Goal: Complete application form: Complete application form

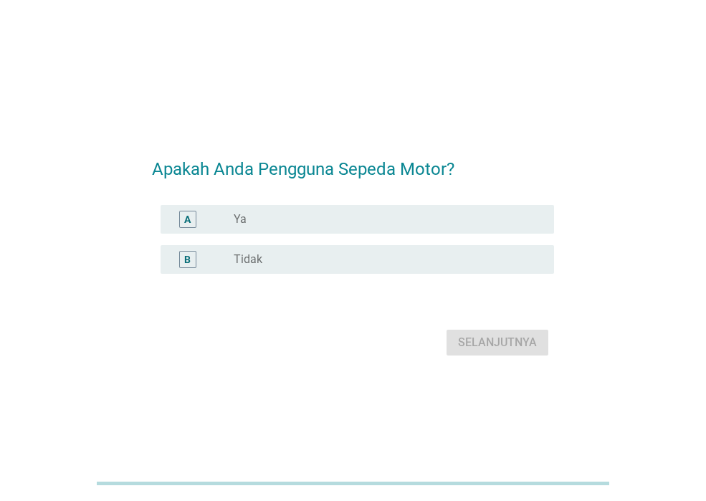
click at [209, 207] on div "A radio_button_unchecked Ya" at bounding box center [358, 219] width 394 height 29
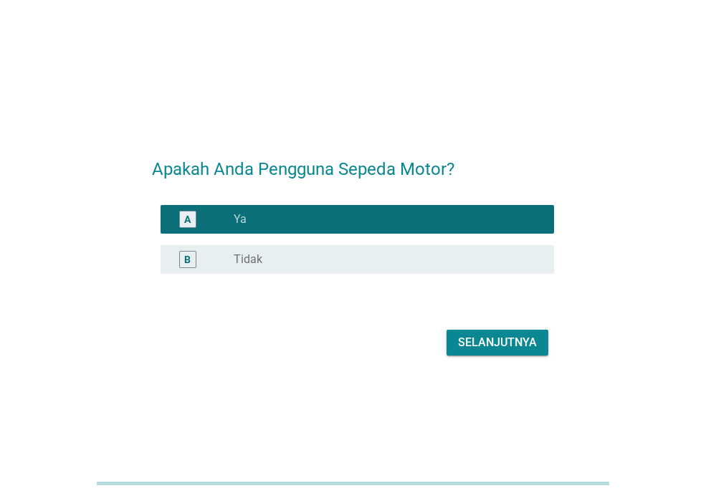
click at [498, 334] on div "Selanjutnya" at bounding box center [497, 342] width 79 height 17
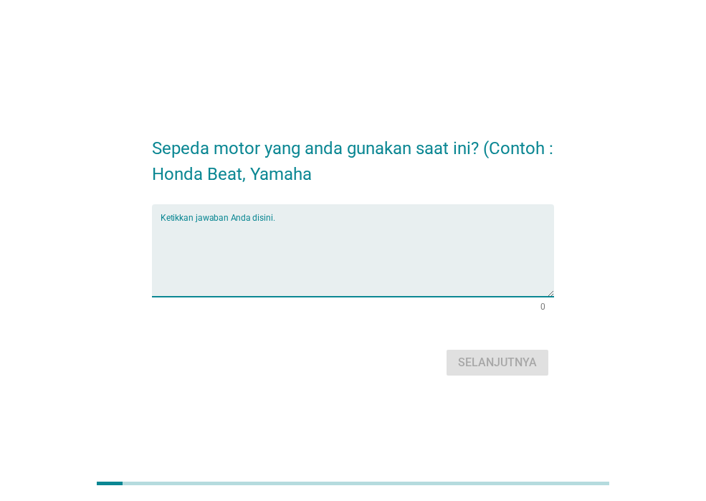
click at [364, 270] on textarea "Ketikkan jawaban Anda disini." at bounding box center [358, 259] width 394 height 75
type textarea "h"
type textarea "V"
type textarea "H"
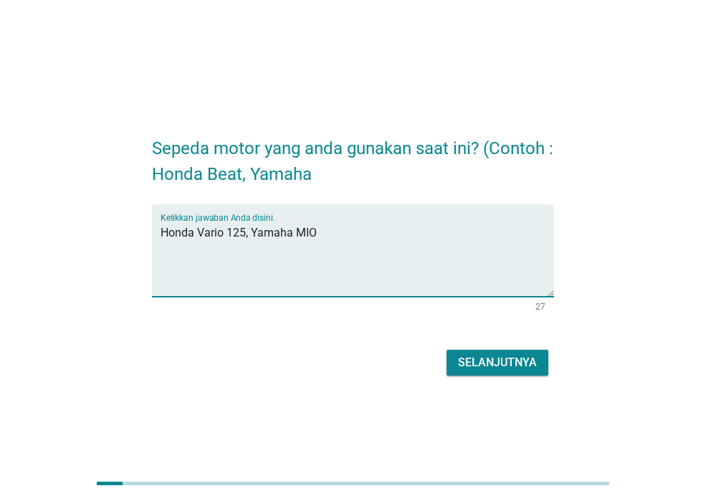
type textarea "Honda Vario 125, Yamaha MIO"
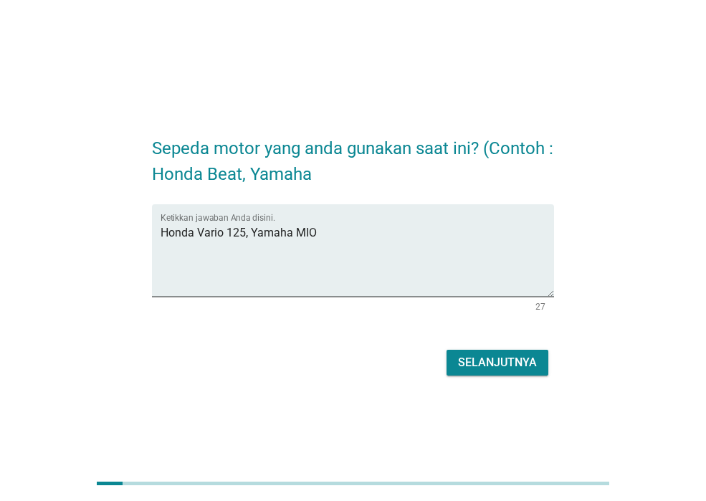
click at [522, 380] on div "Sepeda motor yang anda gunakan saat ini? (Contoh : Honda Beat, Yamaha Ketikkan …" at bounding box center [353, 251] width 425 height 282
click at [521, 373] on button "Selanjutnya" at bounding box center [498, 363] width 102 height 26
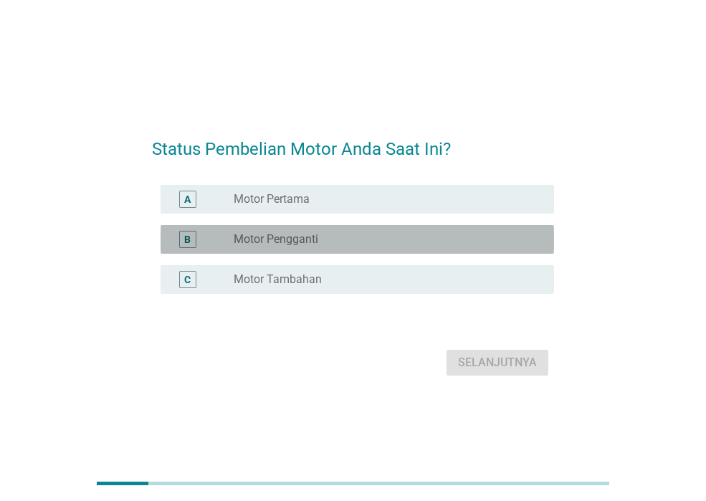
click at [436, 250] on div "B radio_button_unchecked Motor Pengganti" at bounding box center [358, 239] width 394 height 29
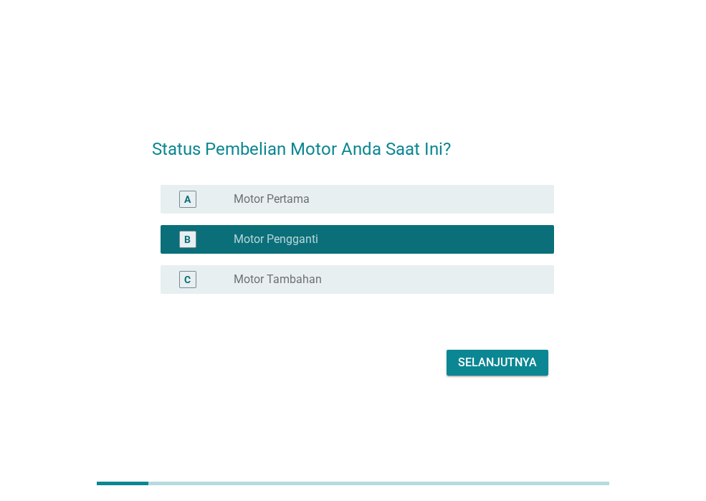
click at [479, 280] on div "radio_button_unchecked Motor Tambahan" at bounding box center [383, 279] width 298 height 14
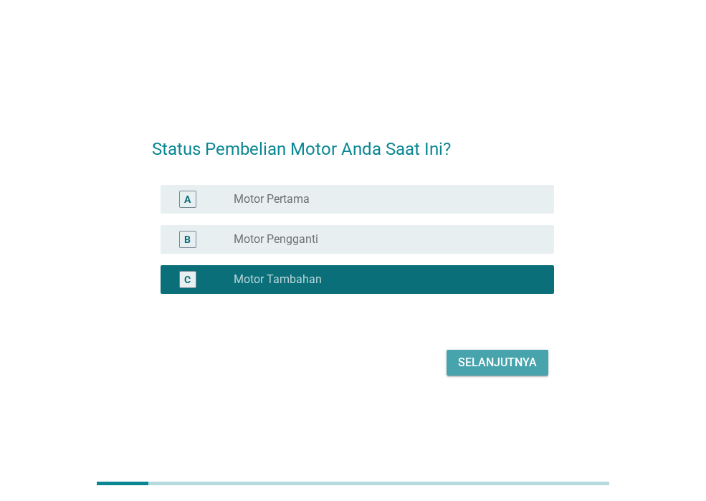
click at [505, 373] on button "Selanjutnya" at bounding box center [498, 363] width 102 height 26
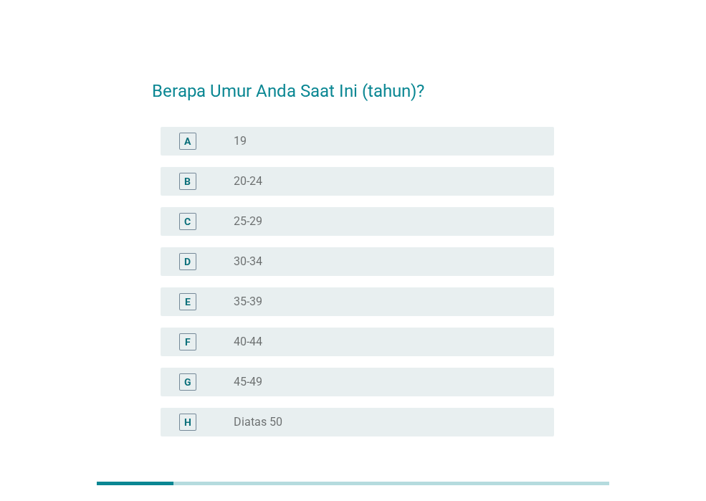
click at [325, 182] on div "radio_button_unchecked 20-24" at bounding box center [383, 181] width 298 height 14
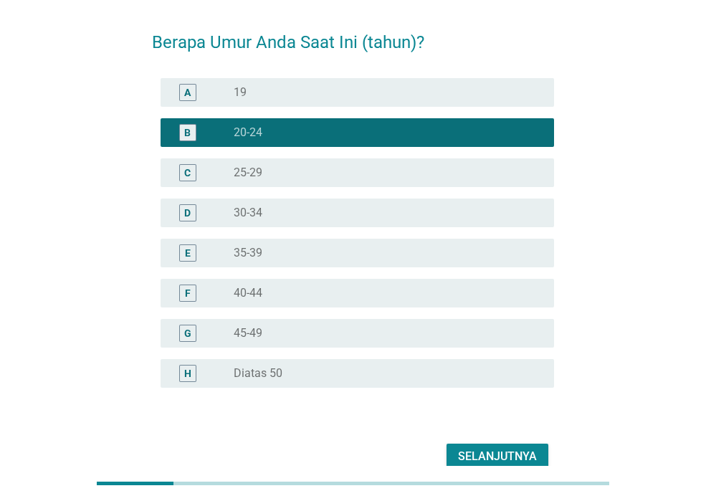
scroll to position [120, 0]
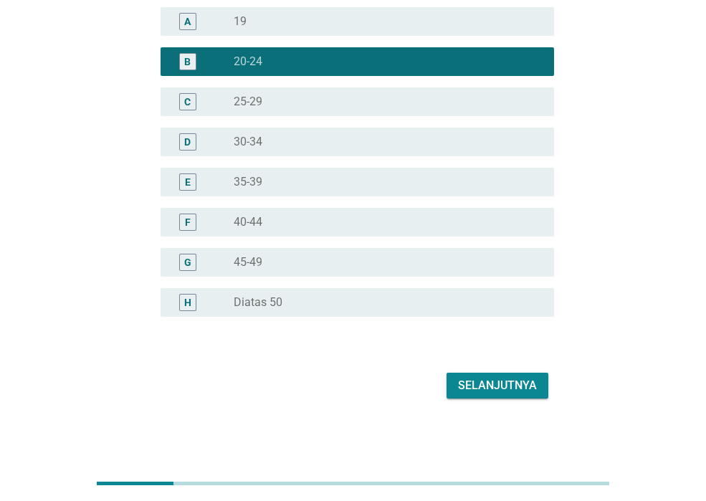
click at [515, 373] on button "Selanjutnya" at bounding box center [498, 386] width 102 height 26
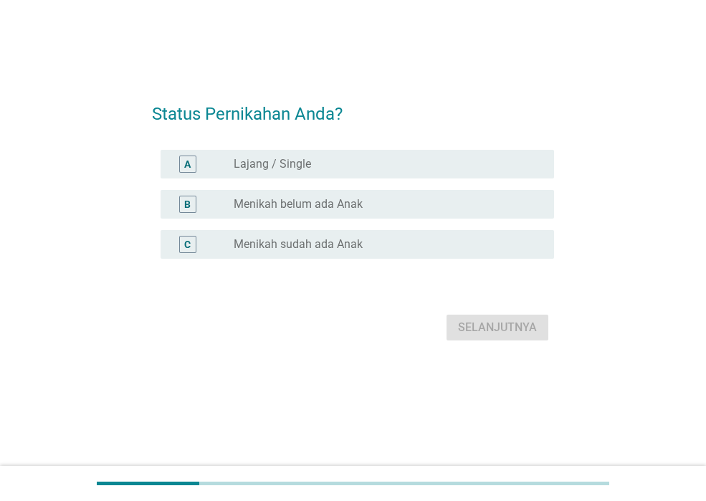
scroll to position [0, 0]
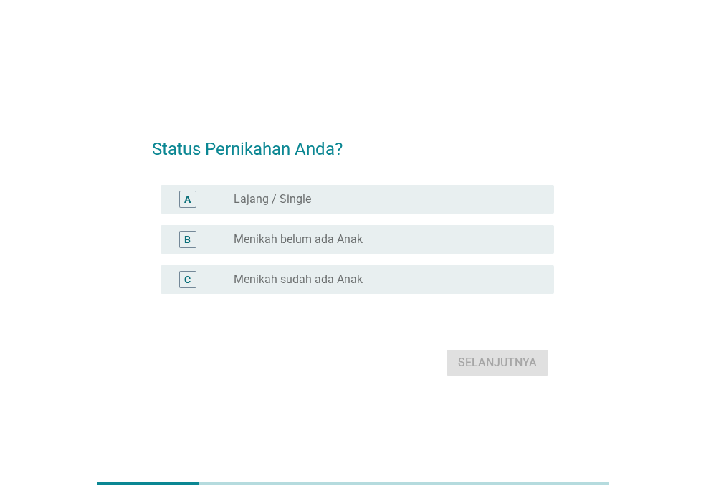
click at [265, 204] on label "Lajang / Single" at bounding box center [272, 199] width 77 height 14
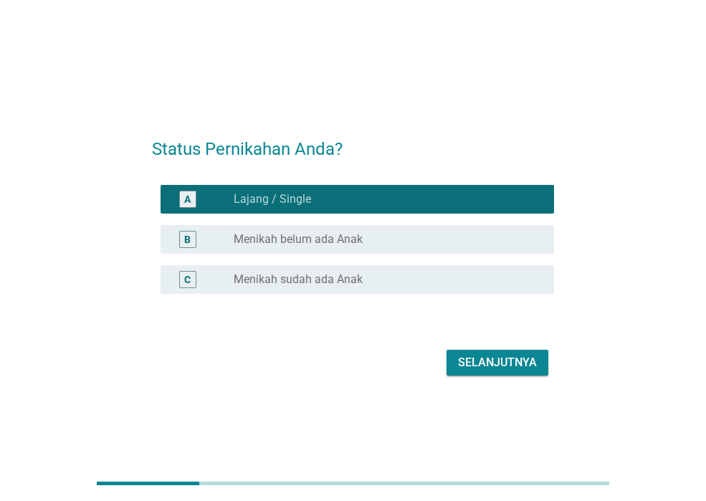
click at [478, 367] on div "Selanjutnya" at bounding box center [497, 362] width 79 height 17
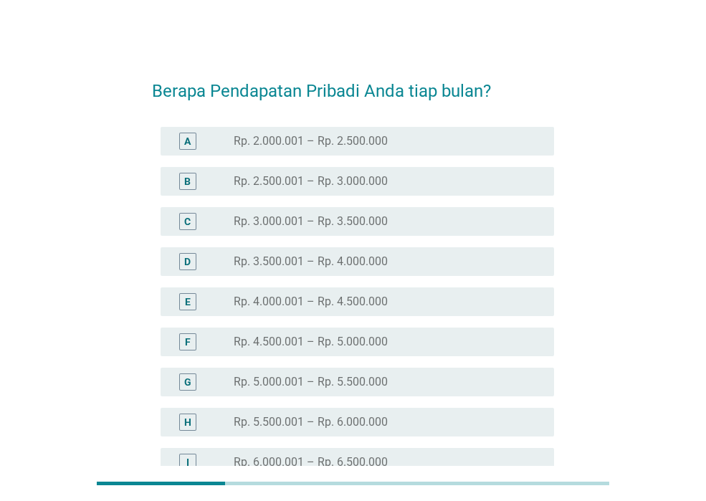
click at [259, 338] on label "Rp. 4.500.001 – Rp. 5.000.000" at bounding box center [311, 342] width 154 height 14
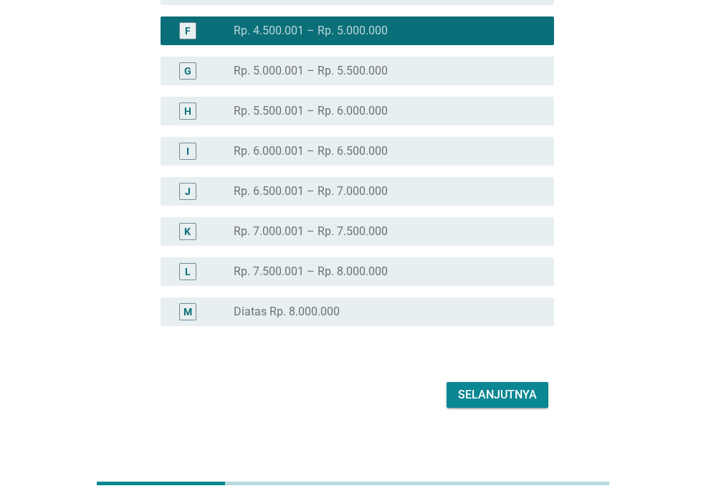
scroll to position [320, 0]
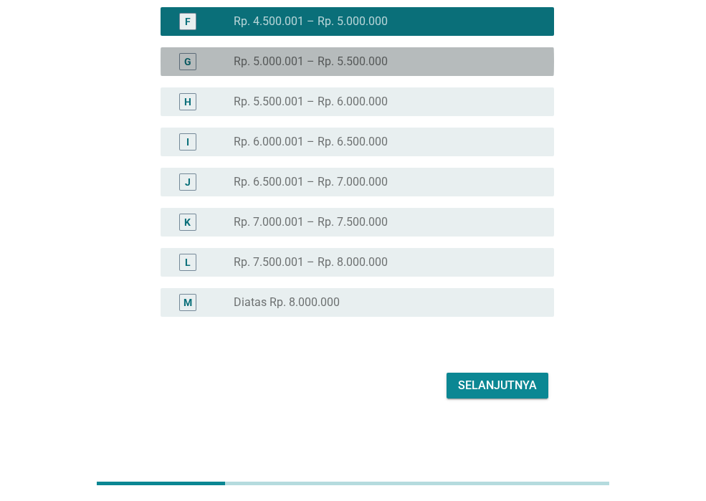
click at [262, 57] on label "Rp. 5.000.001 – Rp. 5.500.000" at bounding box center [311, 61] width 154 height 14
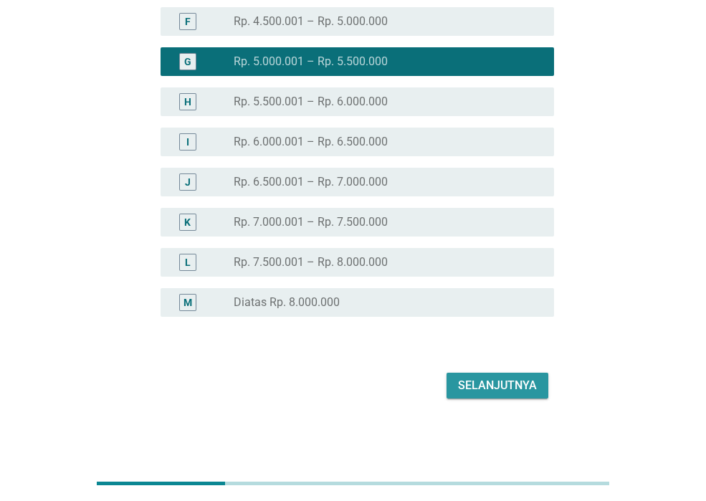
click at [496, 392] on div "Selanjutnya" at bounding box center [497, 385] width 79 height 17
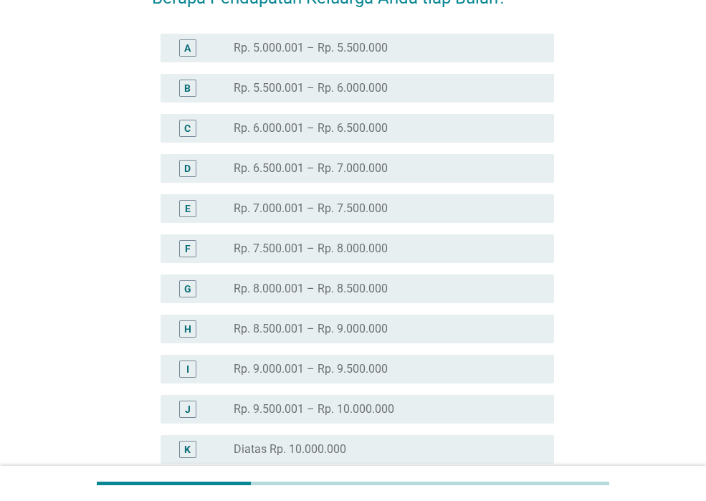
scroll to position [215, 0]
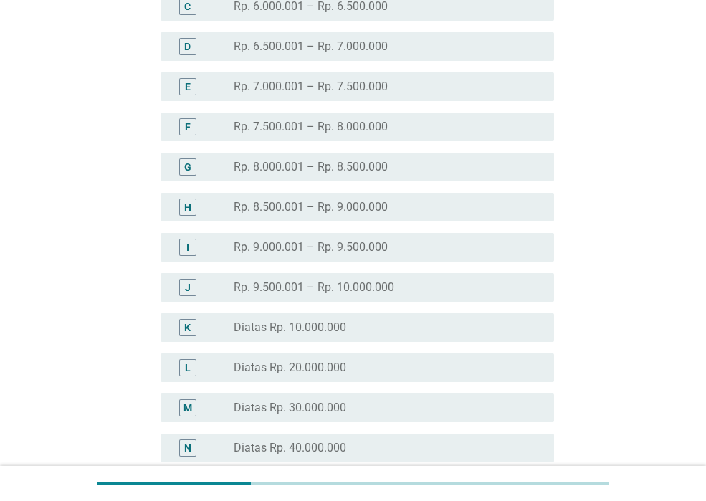
click at [275, 236] on div "I radio_button_unchecked Rp. 9.000.001 – Rp. 9.500.000" at bounding box center [358, 247] width 394 height 29
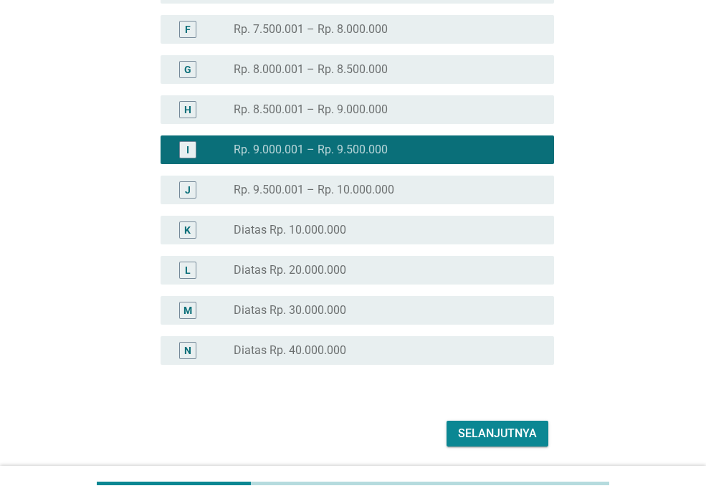
scroll to position [361, 0]
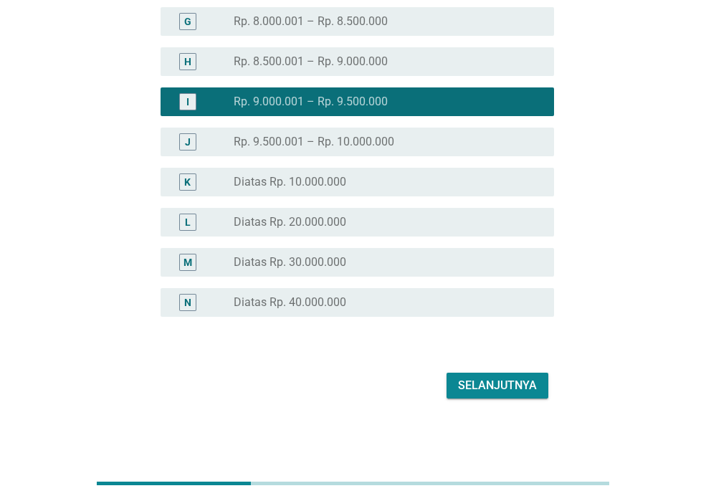
click at [515, 394] on div "Selanjutnya" at bounding box center [497, 385] width 79 height 17
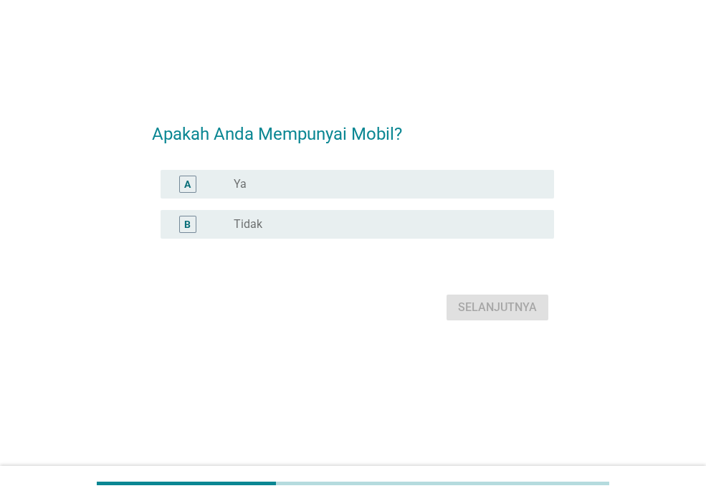
scroll to position [0, 0]
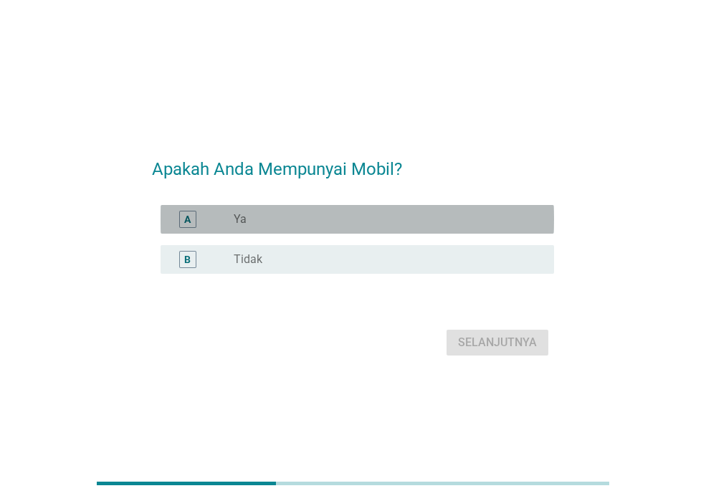
click at [344, 227] on div "radio_button_unchecked Ya" at bounding box center [388, 219] width 309 height 17
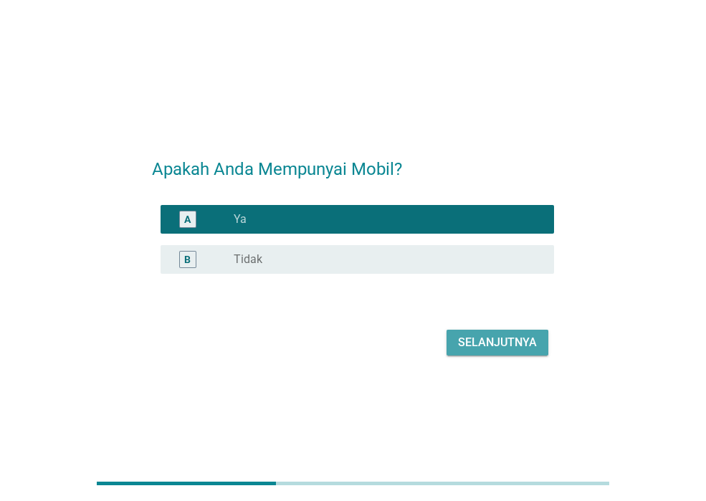
click at [522, 346] on div "Selanjutnya" at bounding box center [497, 342] width 79 height 17
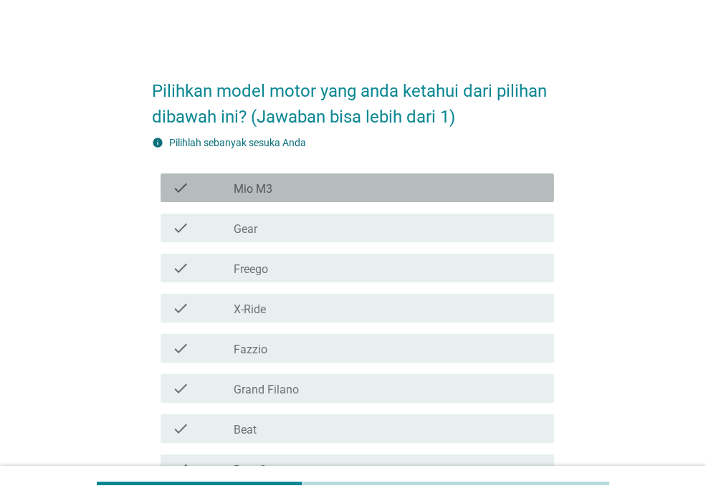
click at [361, 198] on div "check check_box_outline_blank Mio M3" at bounding box center [358, 187] width 394 height 29
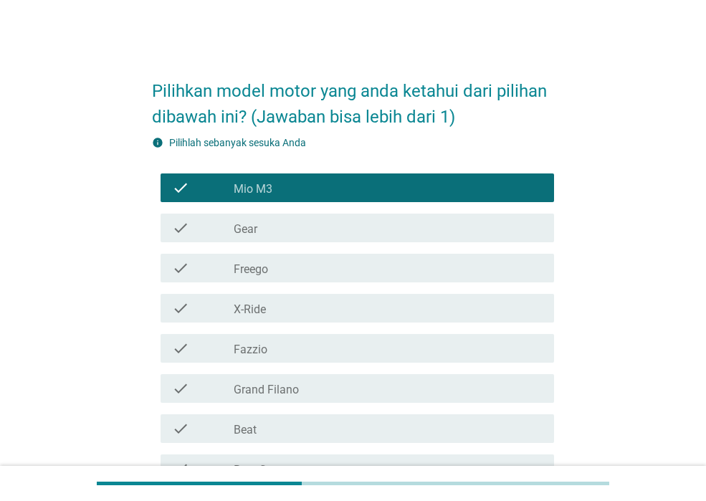
click at [357, 218] on div "check check_box_outline_blank Gear" at bounding box center [358, 228] width 394 height 29
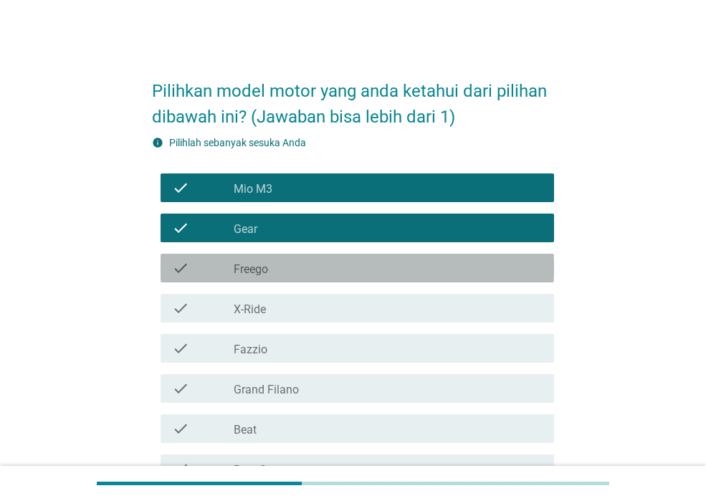
click at [357, 262] on div "check_box_outline_blank Freego" at bounding box center [388, 268] width 309 height 17
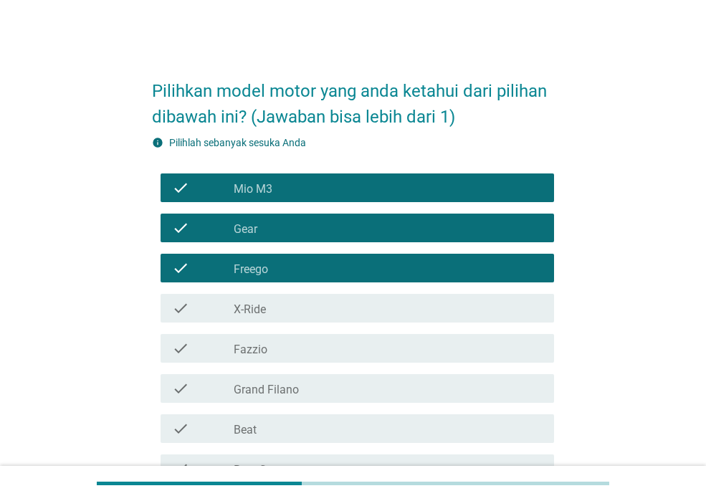
click at [353, 308] on div "check_box_outline_blank X-Ride" at bounding box center [388, 308] width 309 height 17
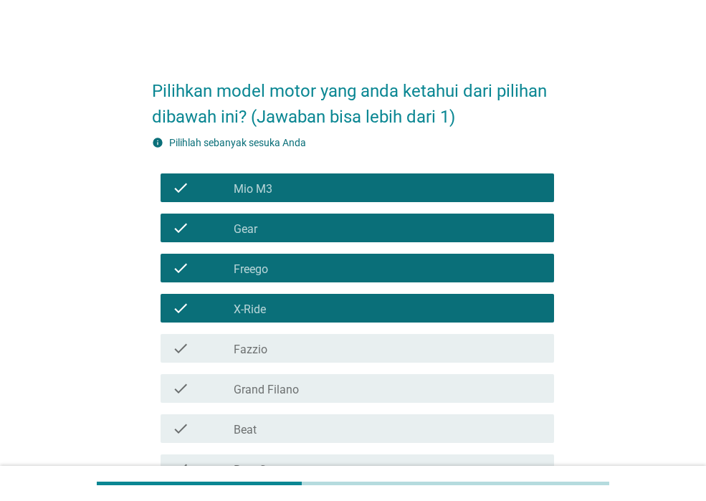
click at [361, 348] on div "check_box_outline_blank Fazzio" at bounding box center [388, 348] width 309 height 17
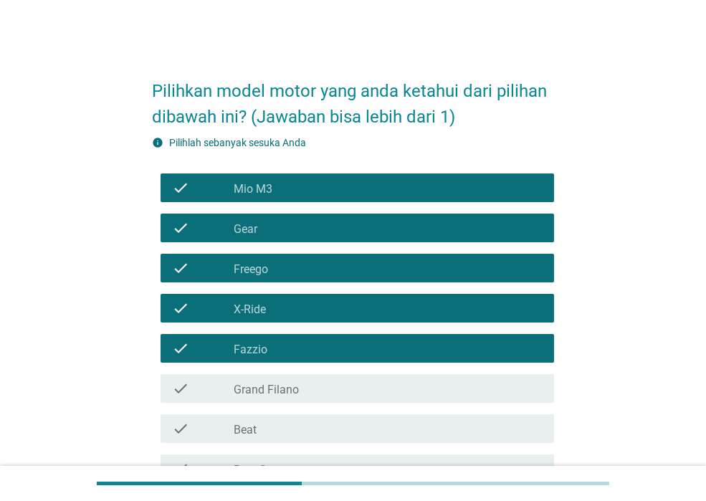
scroll to position [143, 0]
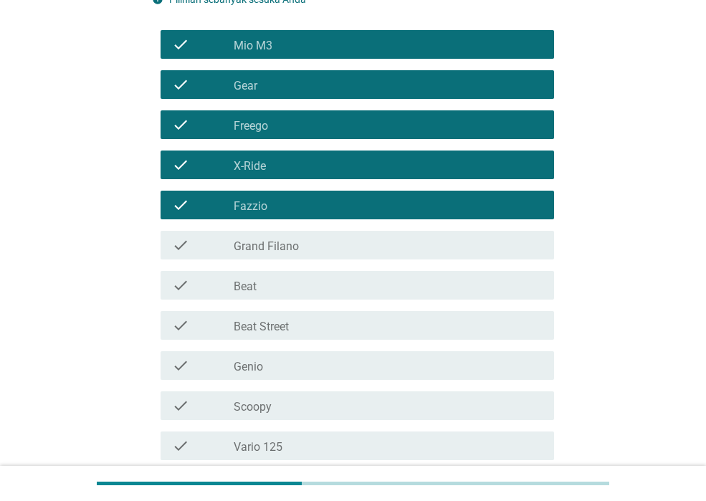
click at [330, 289] on div "check_box_outline_blank Beat" at bounding box center [388, 285] width 309 height 17
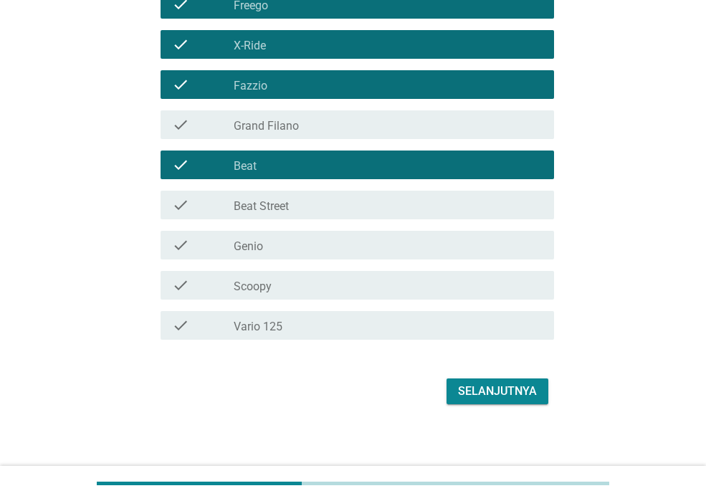
scroll to position [270, 0]
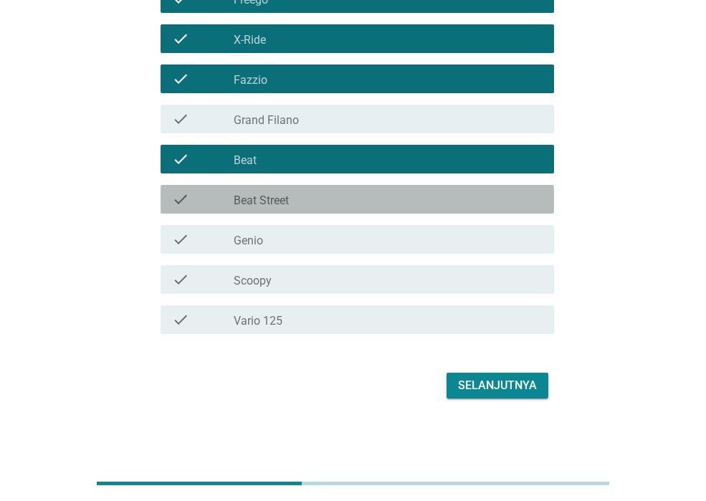
click at [311, 199] on div "check_box_outline_blank Beat Street" at bounding box center [388, 199] width 309 height 17
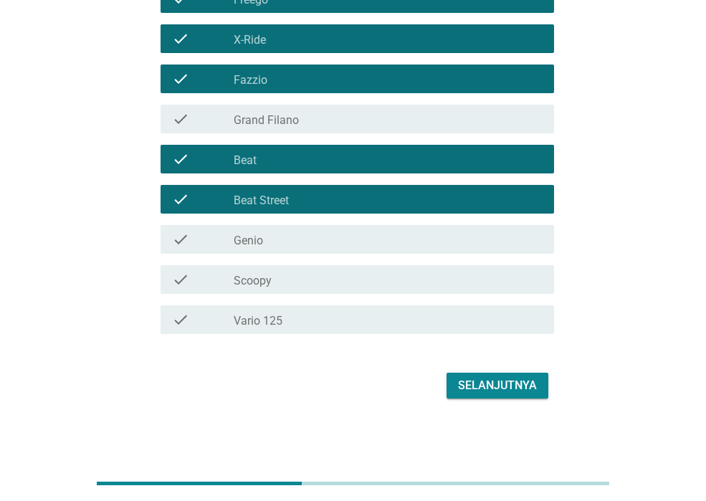
click at [314, 233] on div "check_box_outline_blank Genio" at bounding box center [388, 239] width 309 height 17
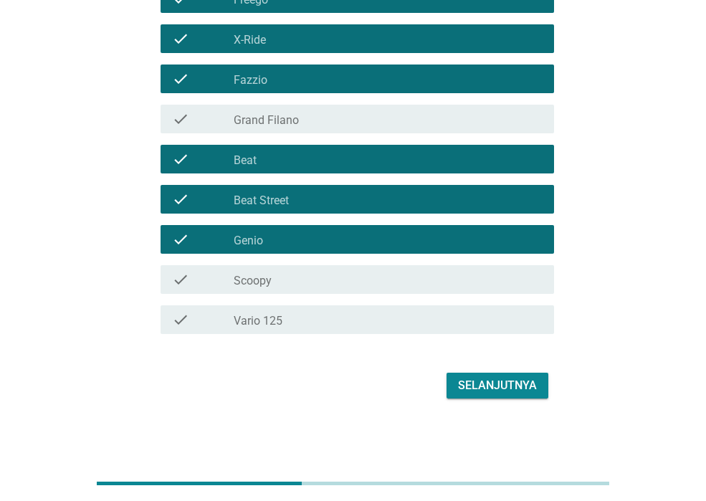
click at [321, 275] on div "check_box_outline_blank Scoopy" at bounding box center [388, 279] width 309 height 17
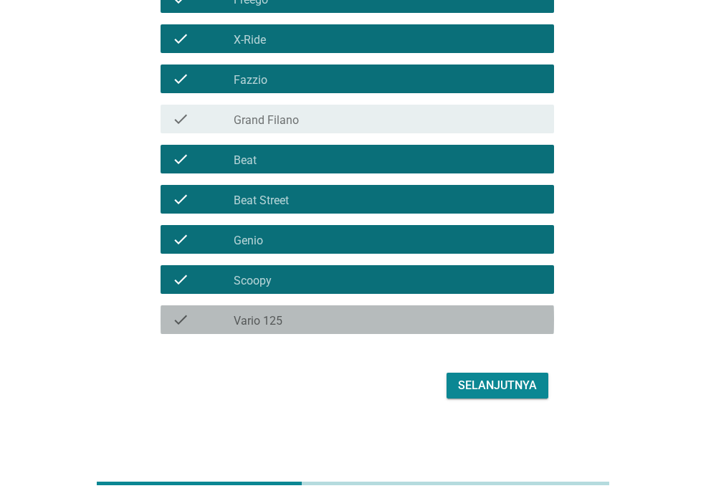
click at [336, 325] on div "check_box_outline_blank Vario 125" at bounding box center [388, 319] width 309 height 17
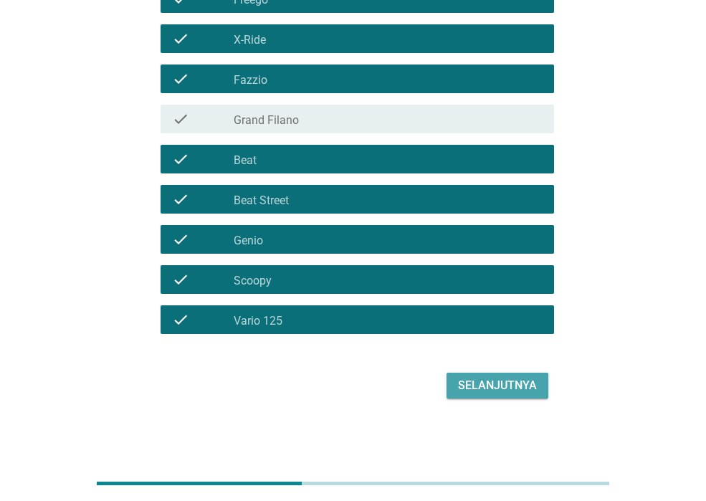
click at [498, 386] on div "Selanjutnya" at bounding box center [497, 385] width 79 height 17
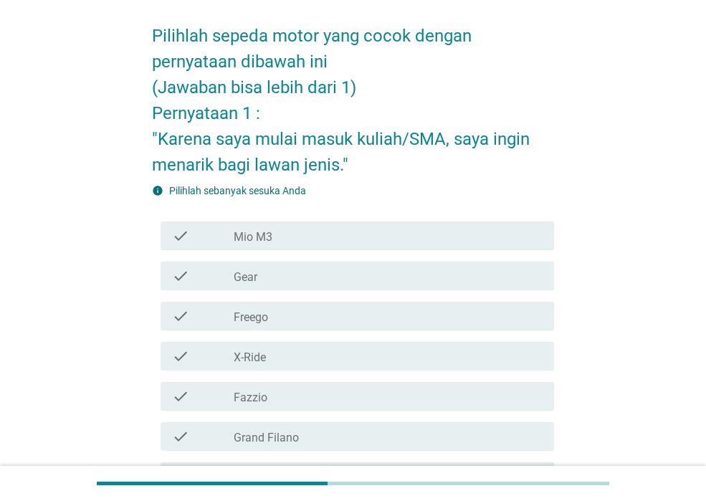
scroll to position [72, 0]
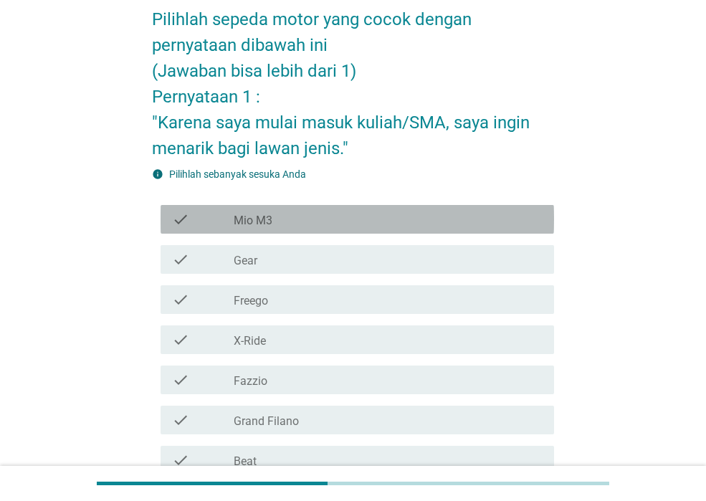
click at [334, 214] on div "check_box_outline_blank Mio M3" at bounding box center [388, 219] width 309 height 17
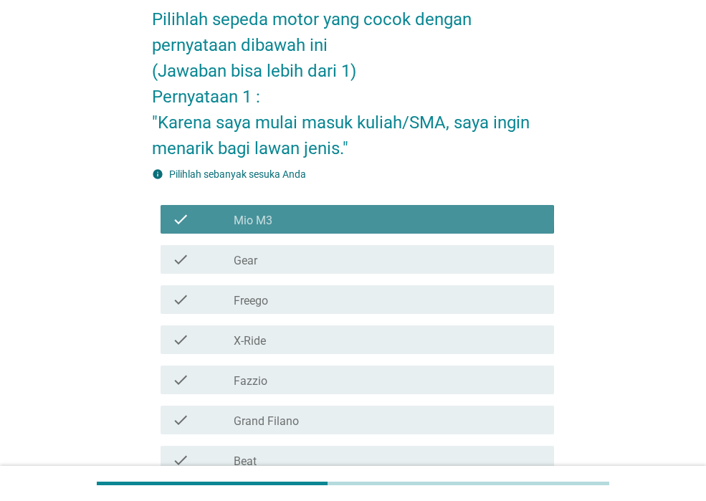
click at [334, 214] on div "check_box_outline_blank Mio M3" at bounding box center [388, 219] width 309 height 17
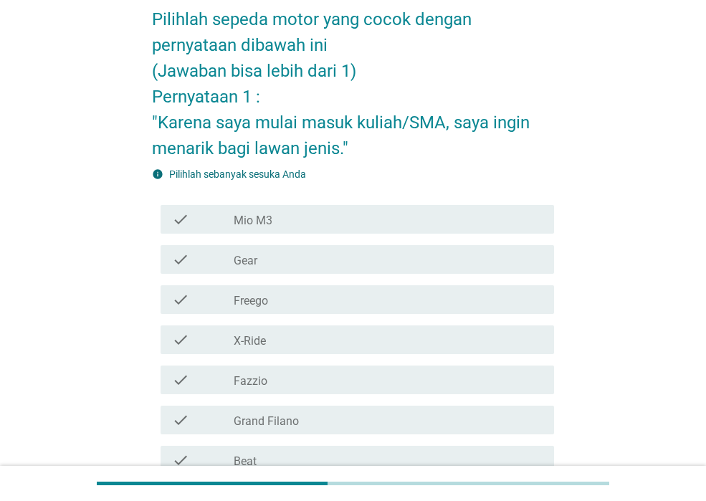
click at [305, 353] on div "check check_box_outline_blank X-Ride" at bounding box center [358, 339] width 394 height 29
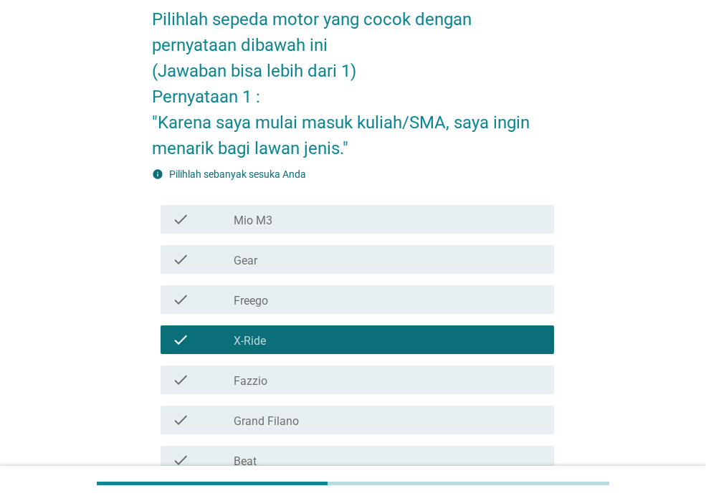
click at [303, 341] on div "check_box_outline_blank X-Ride" at bounding box center [388, 339] width 309 height 17
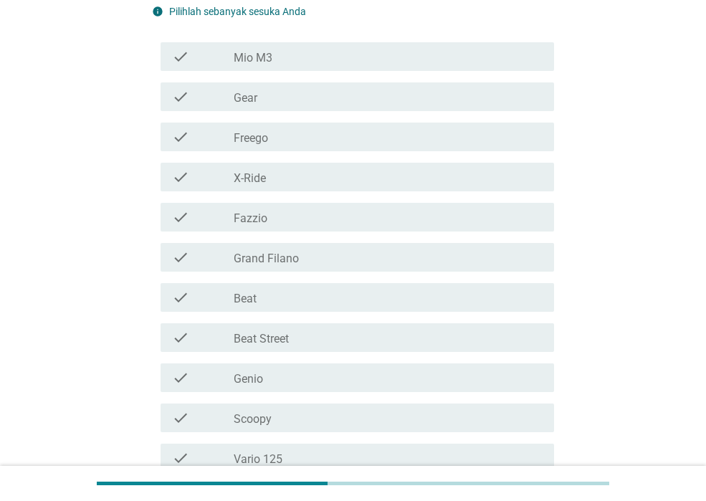
scroll to position [358, 0]
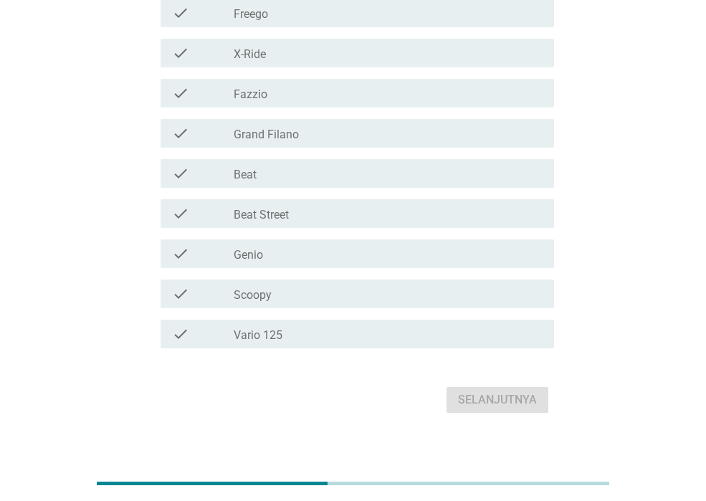
click at [272, 320] on div "check check_box_outline_blank Vario 125" at bounding box center [358, 334] width 394 height 29
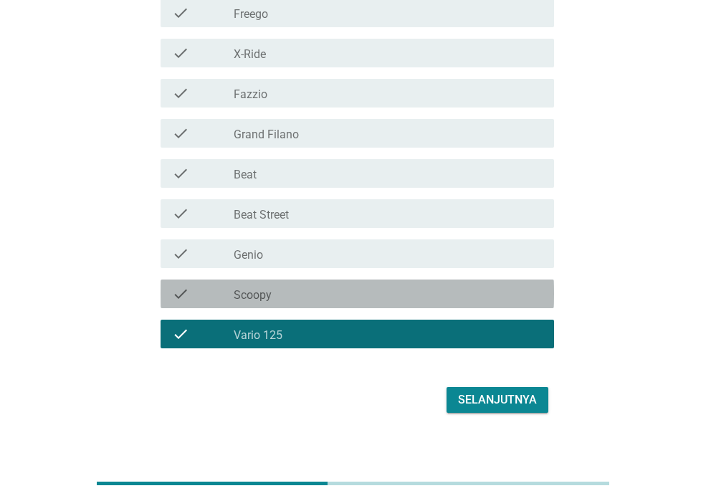
click at [267, 281] on div "check check_box_outline_blank Scoopy" at bounding box center [358, 294] width 394 height 29
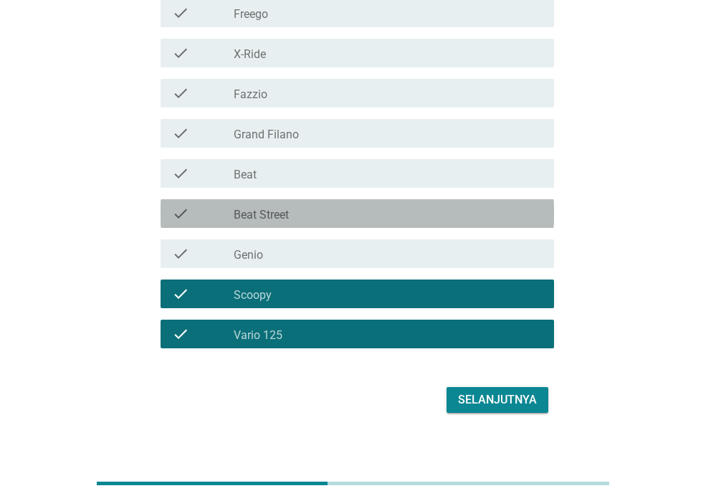
click at [270, 220] on label "Beat Street" at bounding box center [261, 215] width 55 height 14
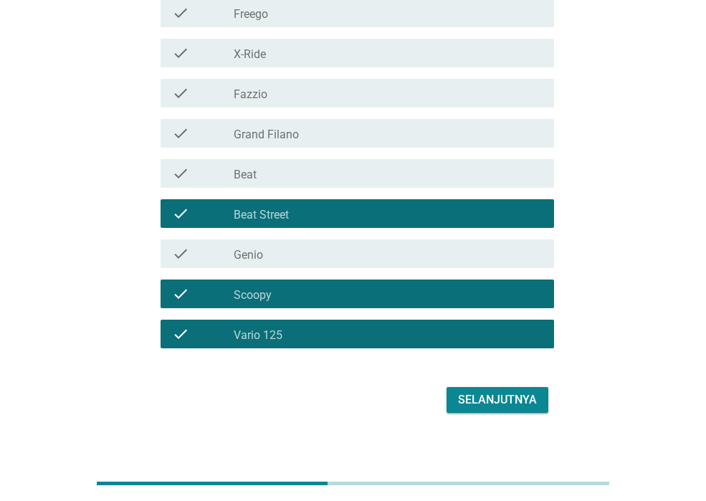
click at [264, 187] on div "check check_box_outline_blank Beat" at bounding box center [358, 173] width 394 height 29
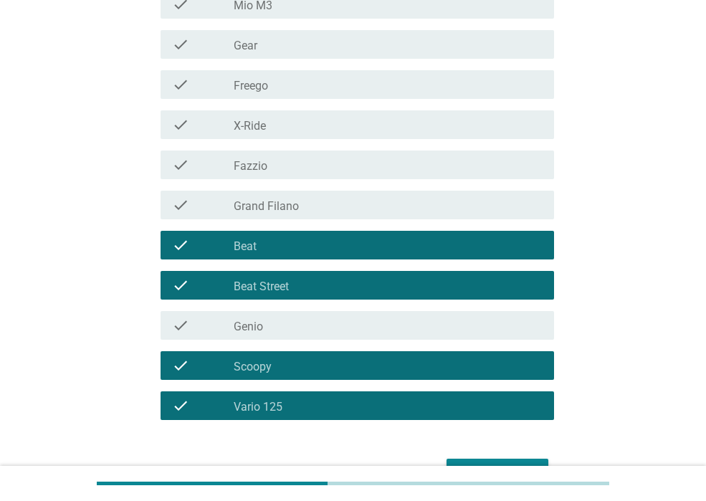
scroll to position [215, 0]
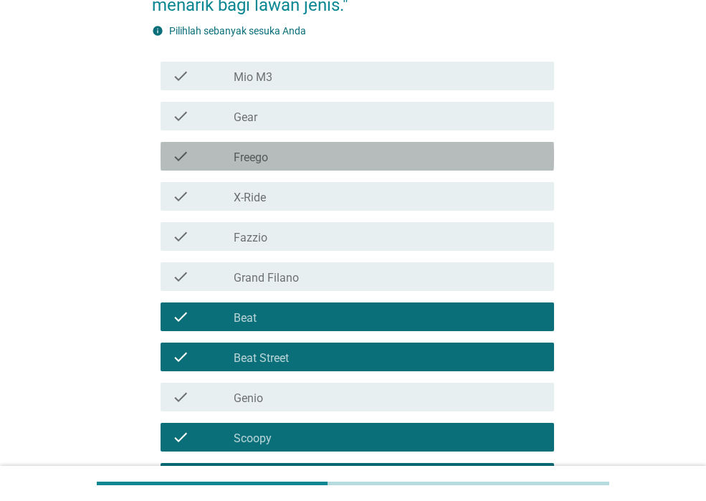
click at [296, 149] on div "check_box_outline_blank Freego" at bounding box center [388, 156] width 309 height 17
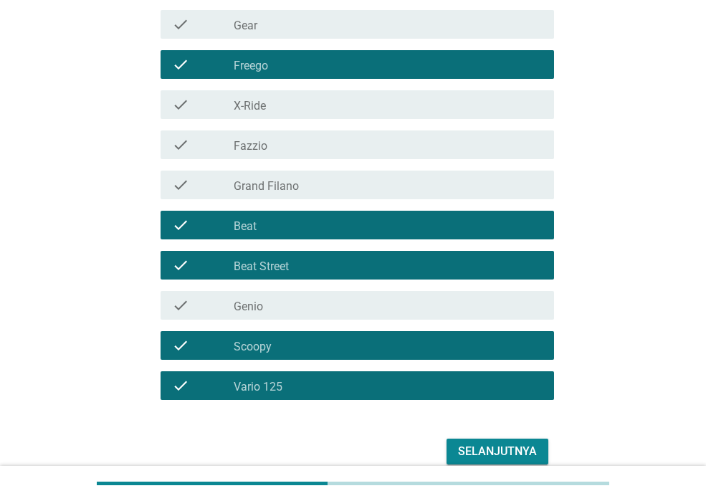
scroll to position [358, 0]
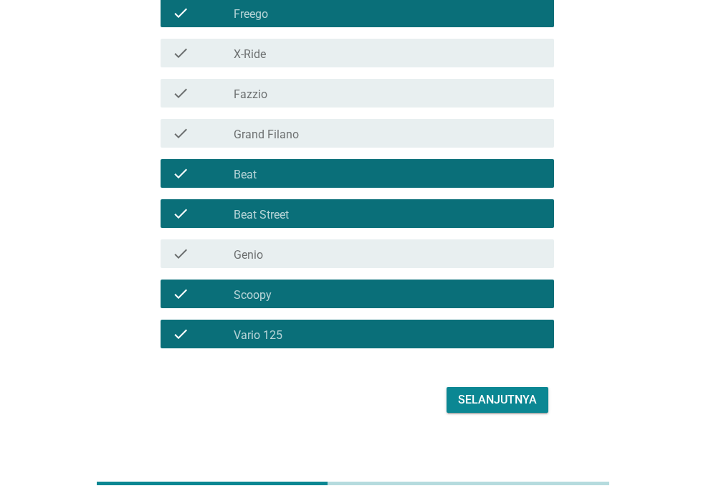
click at [521, 405] on div "Selanjutnya" at bounding box center [497, 399] width 79 height 17
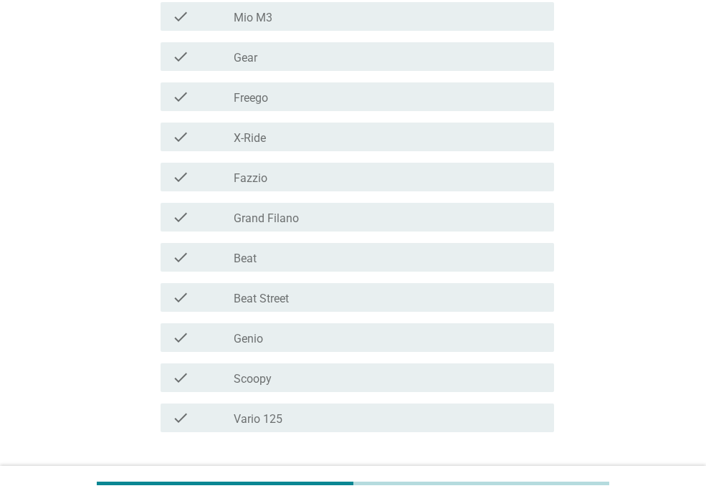
scroll to position [399, 0]
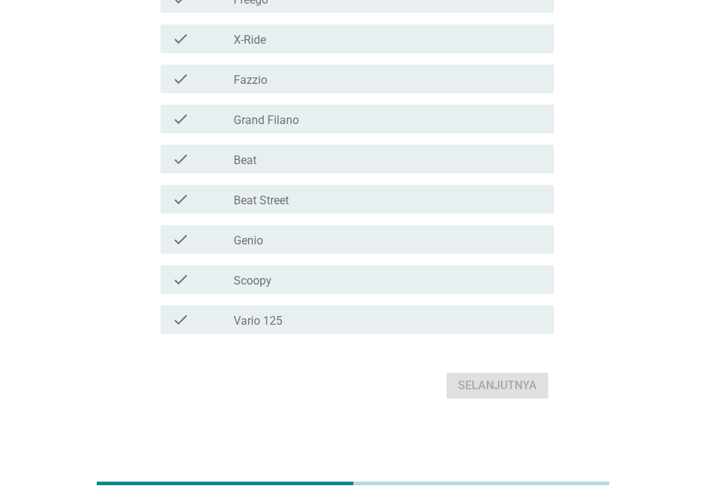
click at [319, 327] on div "check_box_outline_blank Vario 125" at bounding box center [388, 319] width 309 height 17
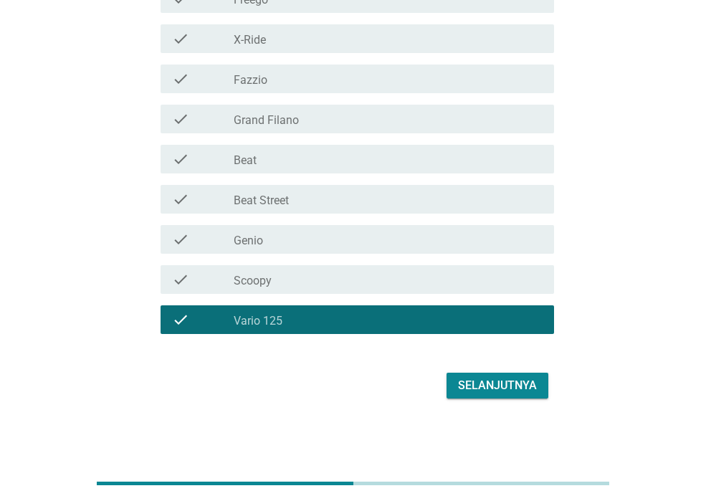
click at [310, 287] on div "check_box_outline_blank Scoopy" at bounding box center [388, 279] width 309 height 17
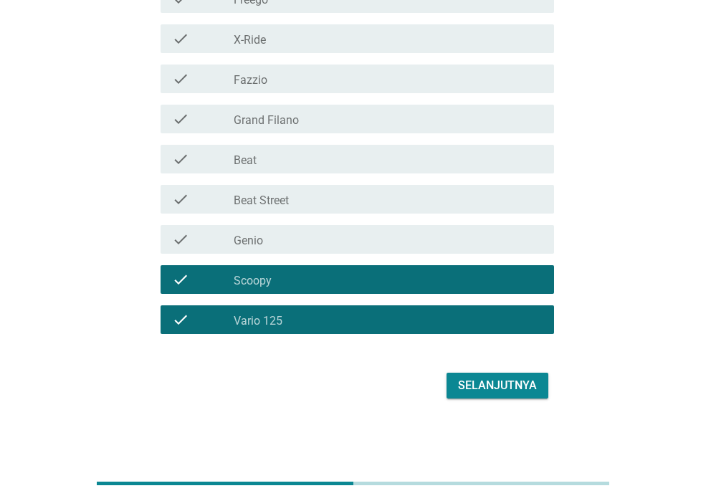
click at [310, 285] on div "check_box_outline_blank Scoopy" at bounding box center [388, 279] width 309 height 17
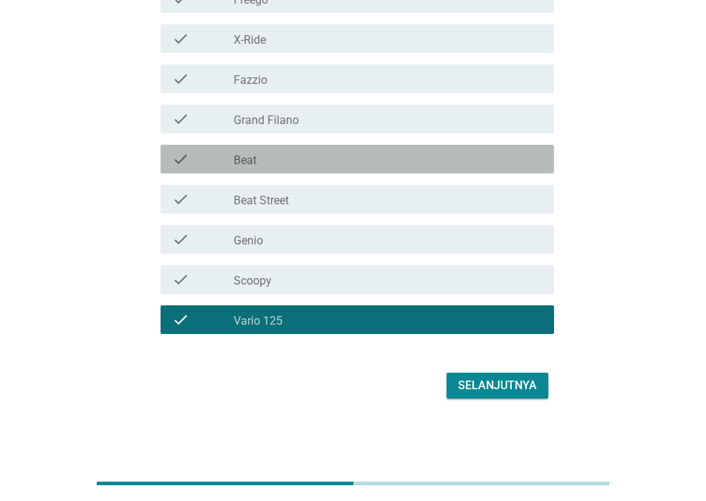
click at [314, 158] on div "check_box_outline_blank Beat" at bounding box center [388, 159] width 309 height 17
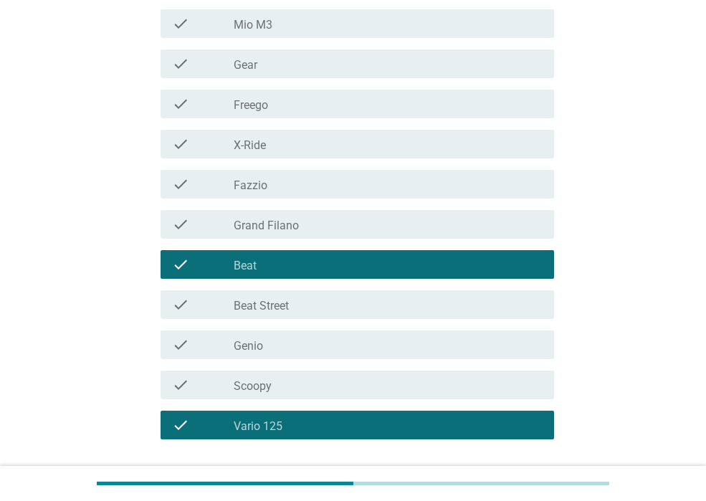
scroll to position [327, 0]
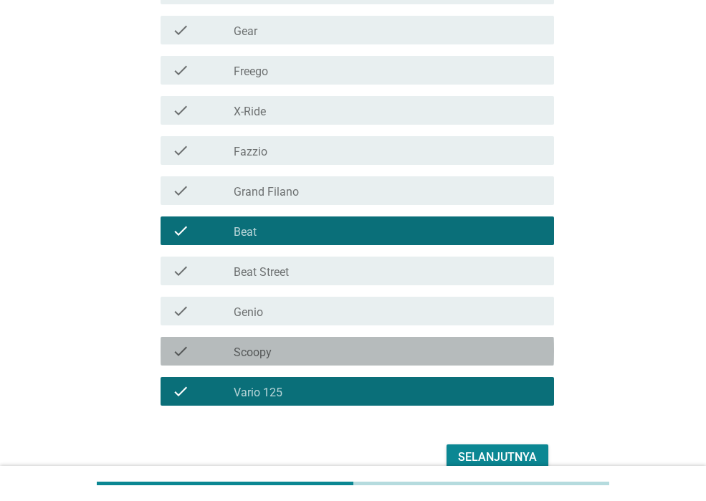
click at [331, 337] on div "check check_box_outline_blank Scoopy" at bounding box center [358, 351] width 394 height 29
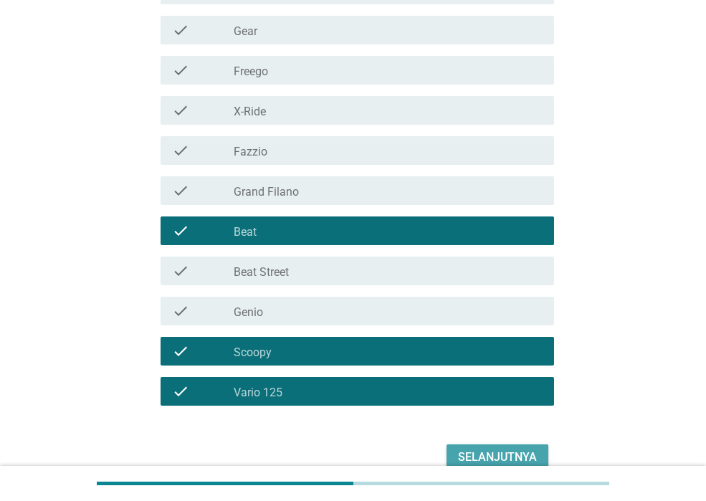
click at [452, 449] on button "Selanjutnya" at bounding box center [498, 457] width 102 height 26
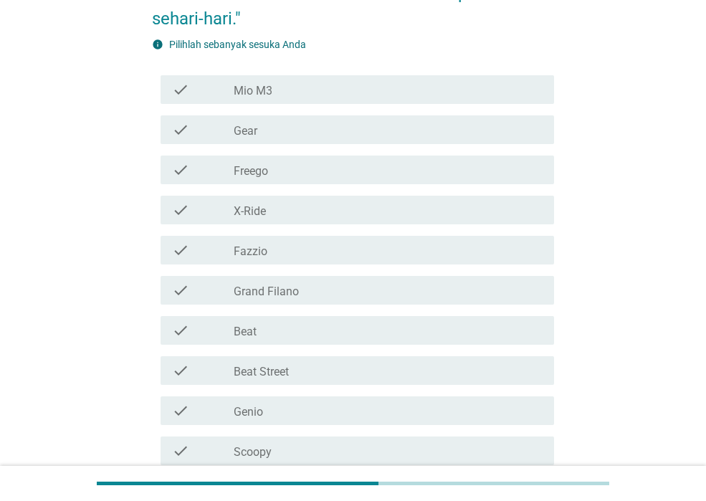
scroll to position [358, 0]
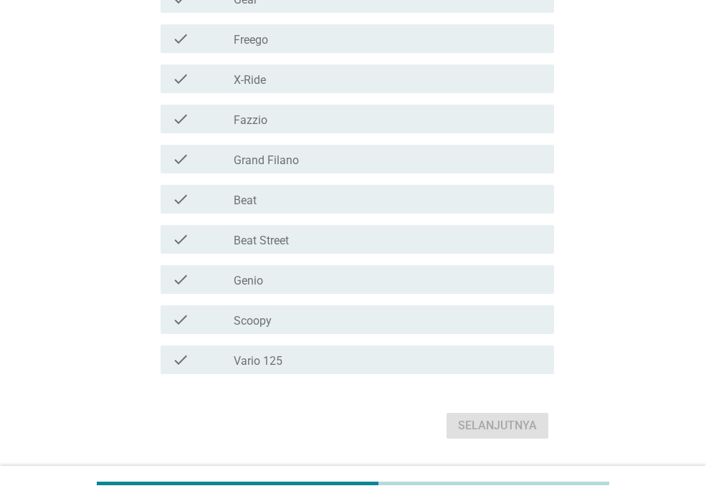
click at [322, 351] on div "check_box_outline_blank Vario 125" at bounding box center [388, 359] width 309 height 17
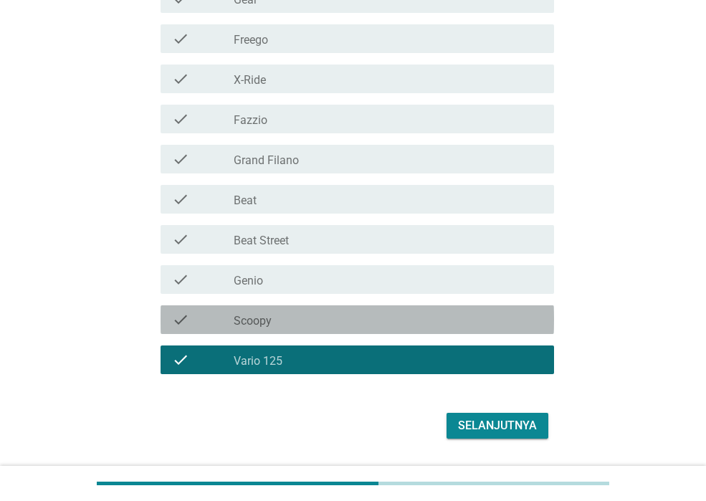
click at [319, 306] on div "check check_box_outline_blank Scoopy" at bounding box center [358, 319] width 394 height 29
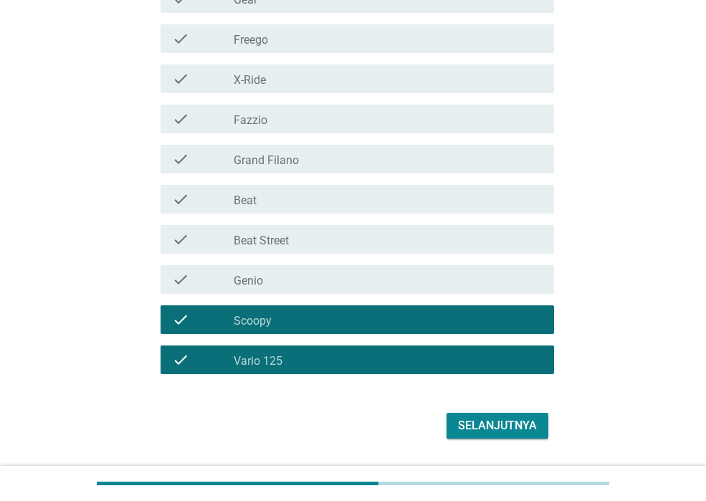
click at [319, 256] on div "check check_box_outline_blank Beat Street" at bounding box center [353, 239] width 402 height 40
drag, startPoint x: 331, startPoint y: 237, endPoint x: 332, endPoint y: 227, distance: 9.3
click at [331, 236] on div "check_box_outline_blank Beat Street" at bounding box center [388, 239] width 309 height 17
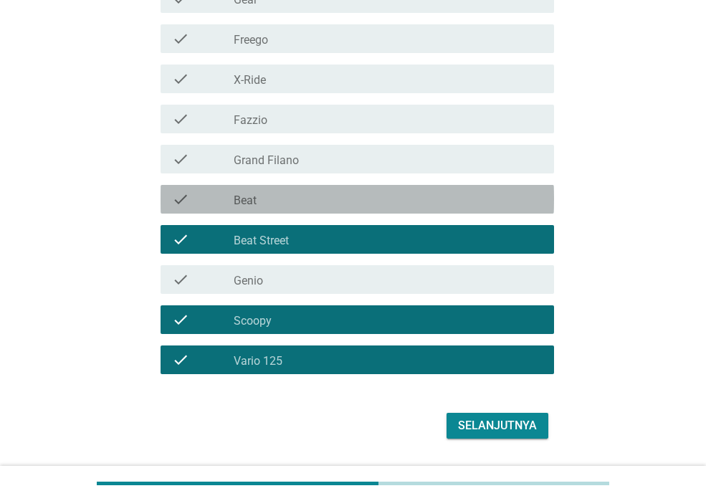
click at [330, 192] on div "check_box_outline_blank Beat" at bounding box center [388, 199] width 309 height 17
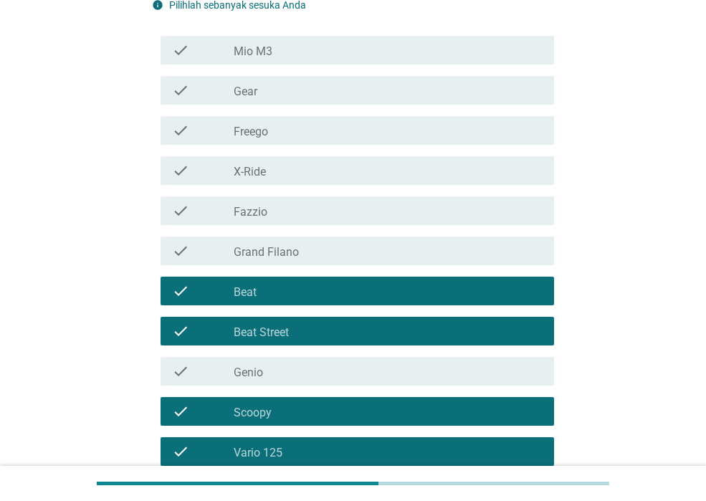
scroll to position [215, 0]
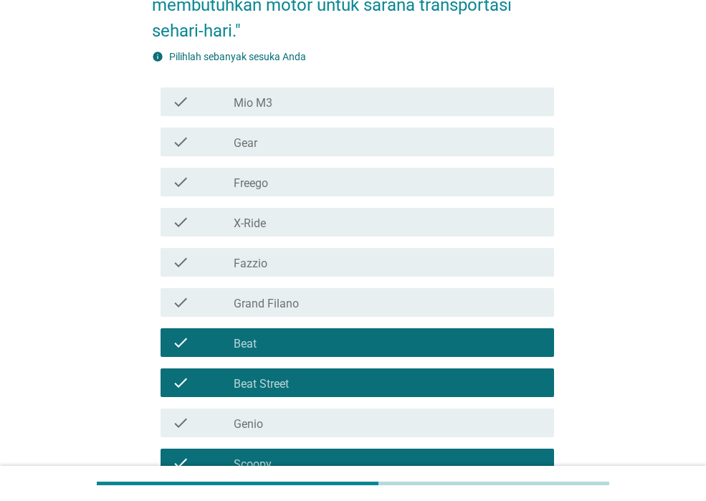
click at [308, 214] on div "check_box_outline_blank X-Ride" at bounding box center [388, 222] width 309 height 17
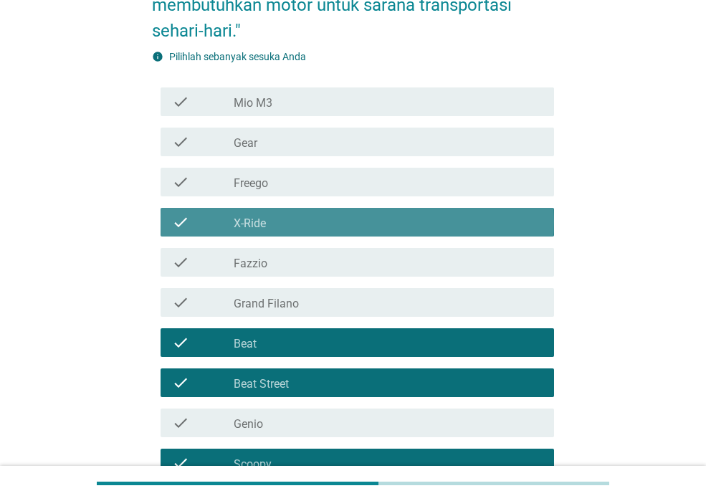
click at [294, 220] on div "check_box_outline_blank X-Ride" at bounding box center [388, 222] width 309 height 17
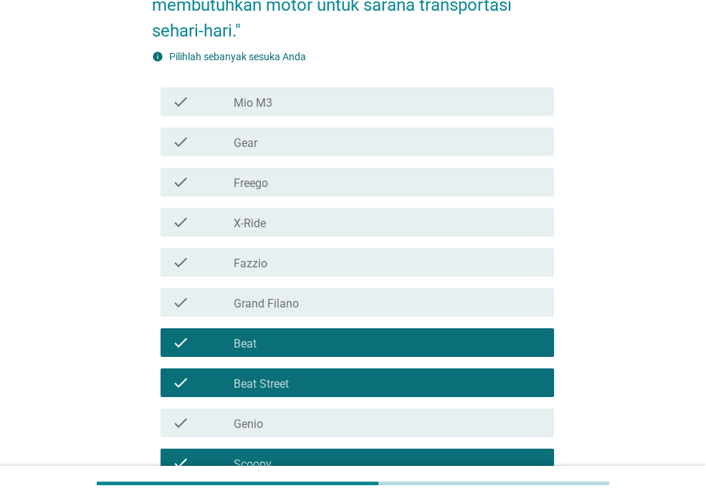
click at [313, 117] on div "check check_box_outline_blank Mio M3" at bounding box center [353, 102] width 402 height 40
click at [317, 113] on div "check check_box_outline_blank Mio M3" at bounding box center [358, 101] width 394 height 29
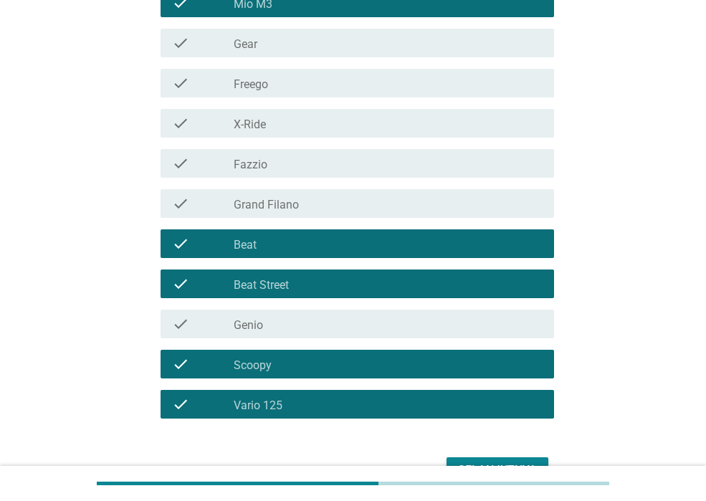
scroll to position [399, 0]
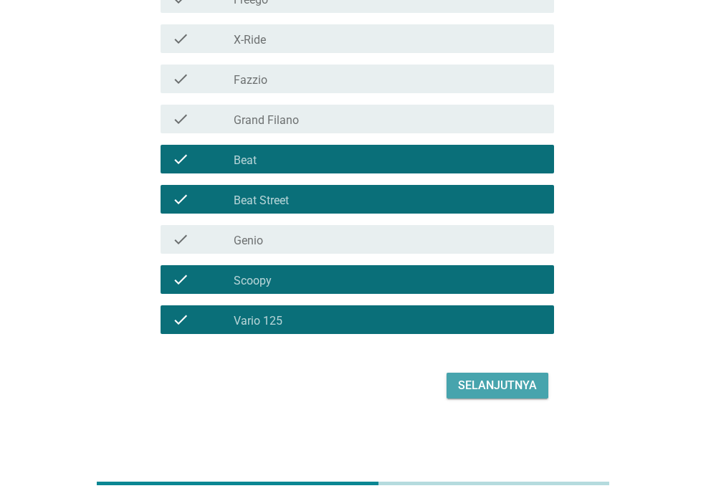
click at [477, 388] on div "Selanjutnya" at bounding box center [497, 385] width 79 height 17
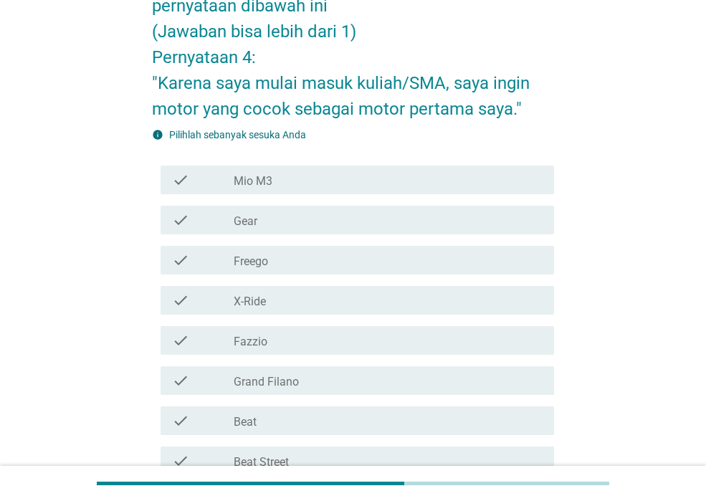
scroll to position [358, 0]
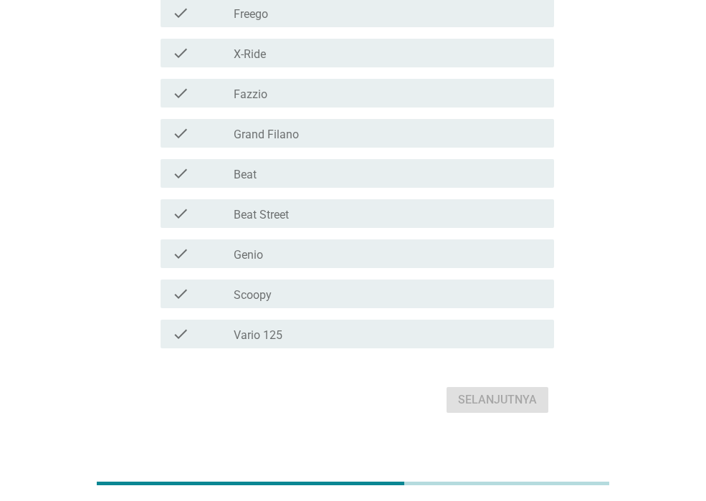
click at [397, 331] on div "check_box_outline_blank Vario 125" at bounding box center [388, 333] width 309 height 17
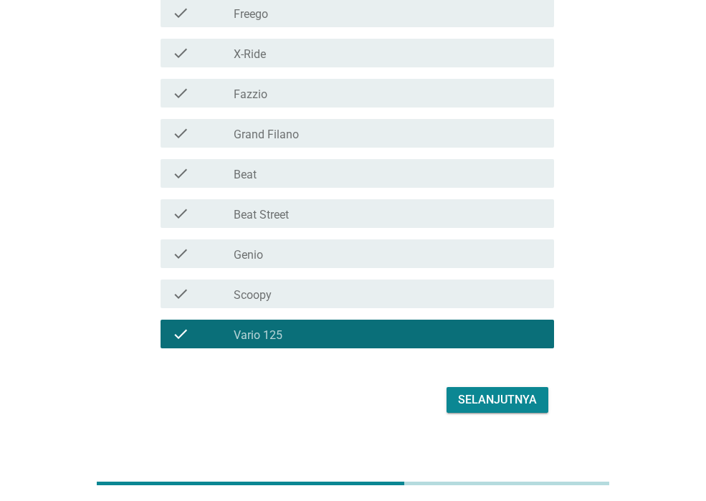
click at [467, 392] on div "Selanjutnya" at bounding box center [497, 399] width 79 height 17
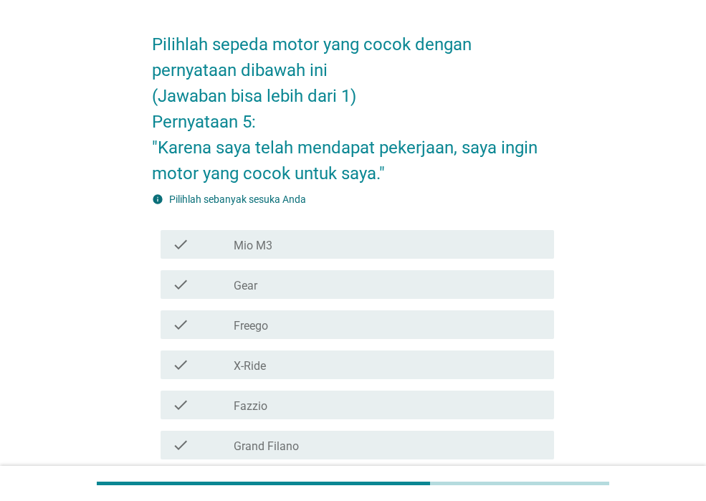
scroll to position [72, 0]
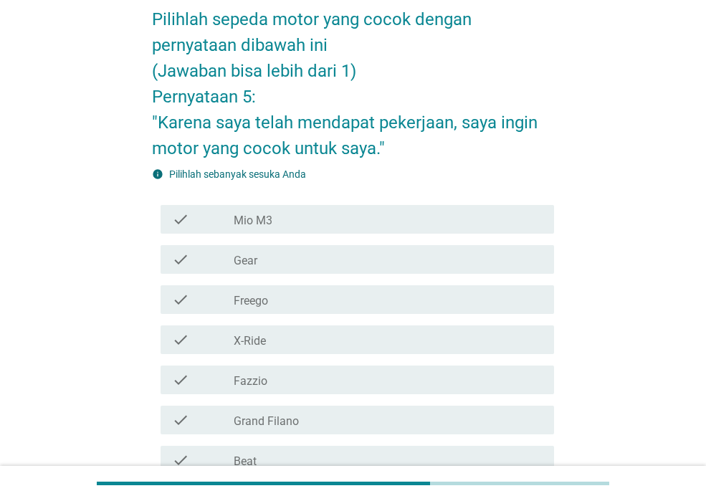
click at [329, 312] on div "check check_box_outline_blank Freego" at bounding box center [358, 299] width 394 height 29
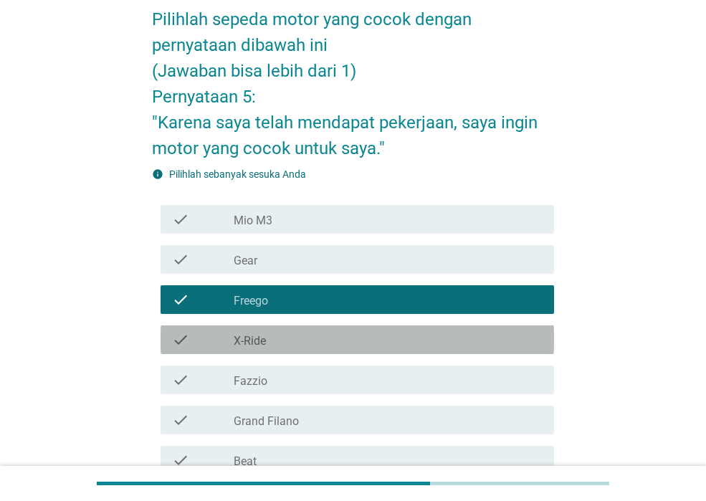
click at [323, 334] on div "check_box_outline_blank X-Ride" at bounding box center [388, 339] width 309 height 17
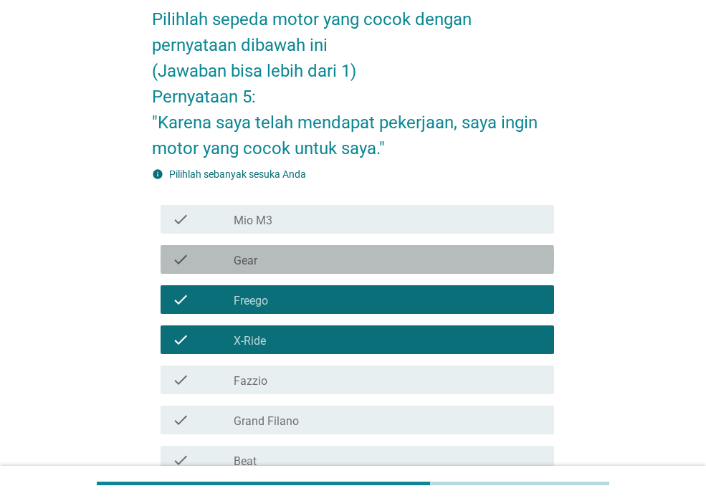
click at [317, 267] on div "check_box_outline_blank Gear" at bounding box center [388, 259] width 309 height 17
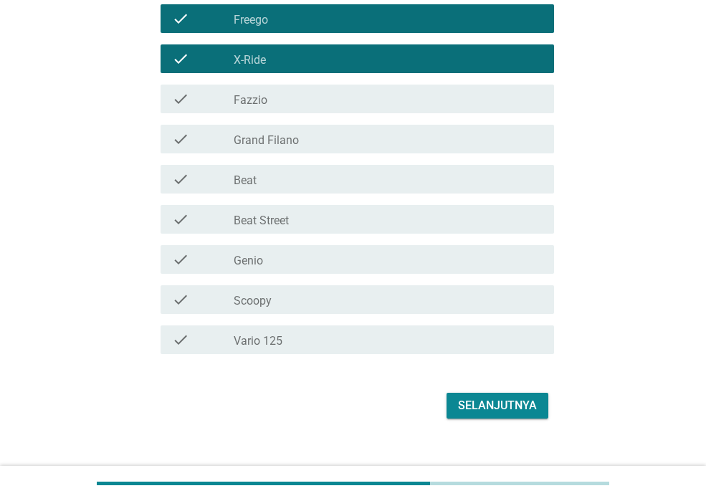
scroll to position [358, 0]
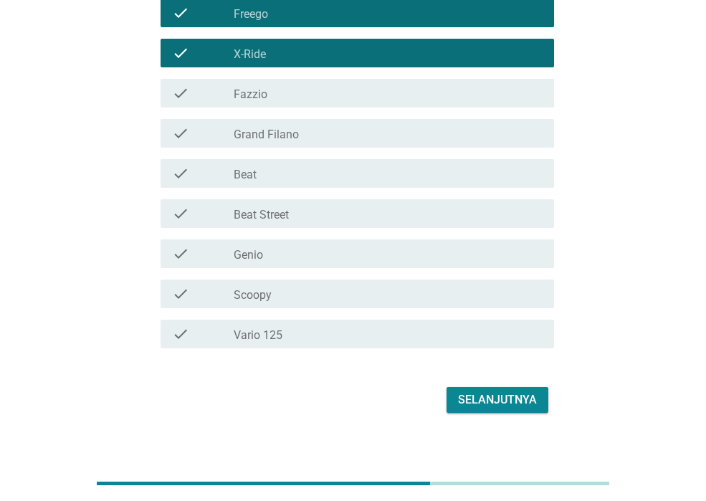
click at [318, 177] on div "check_box_outline_blank Beat" at bounding box center [388, 173] width 309 height 17
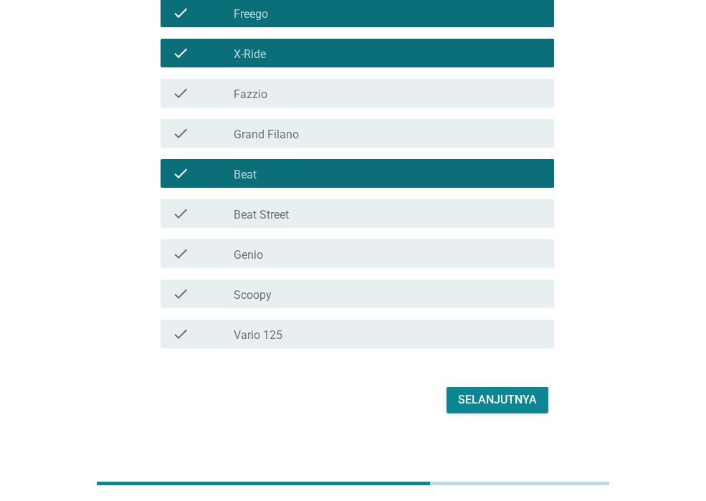
click at [318, 200] on div "check check_box_outline_blank Beat Street" at bounding box center [358, 213] width 394 height 29
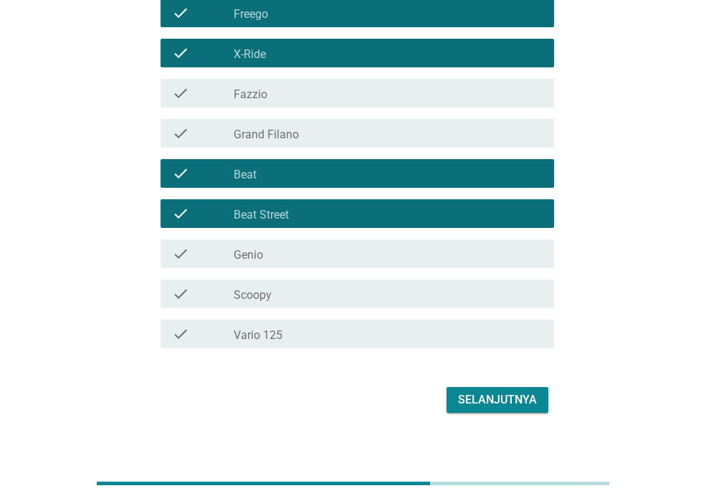
click at [316, 287] on div "check_box_outline_blank Scoopy" at bounding box center [388, 293] width 309 height 17
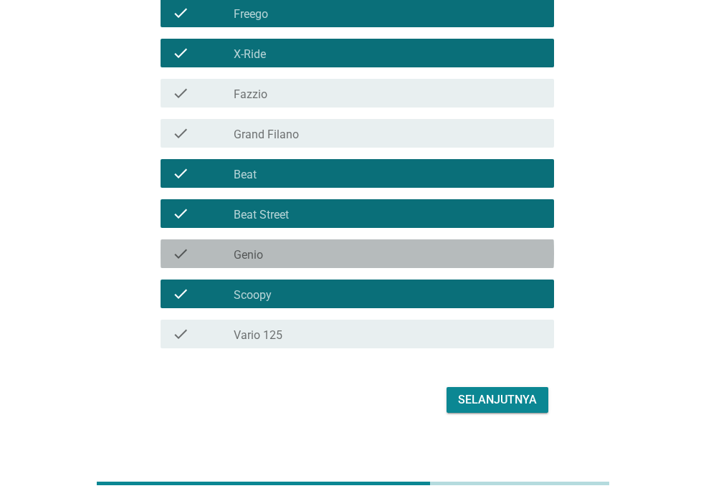
click at [315, 258] on div "check_box_outline_blank Genio" at bounding box center [388, 253] width 309 height 17
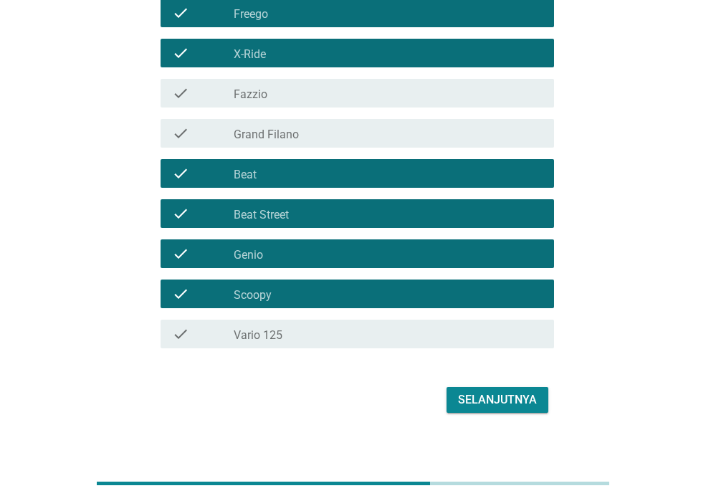
drag, startPoint x: 323, startPoint y: 324, endPoint x: 323, endPoint y: 300, distance: 24.4
click at [323, 325] on div "check check_box_outline_blank Vario 125" at bounding box center [358, 334] width 394 height 29
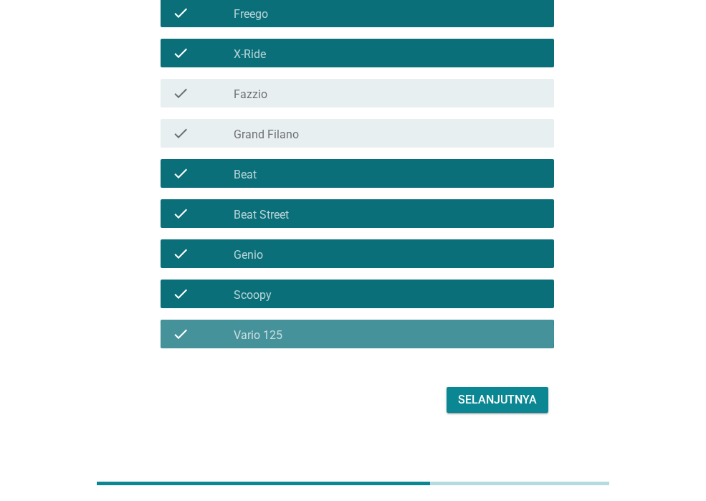
click at [307, 243] on div "check check_box_outline_blank Genio" at bounding box center [358, 253] width 394 height 29
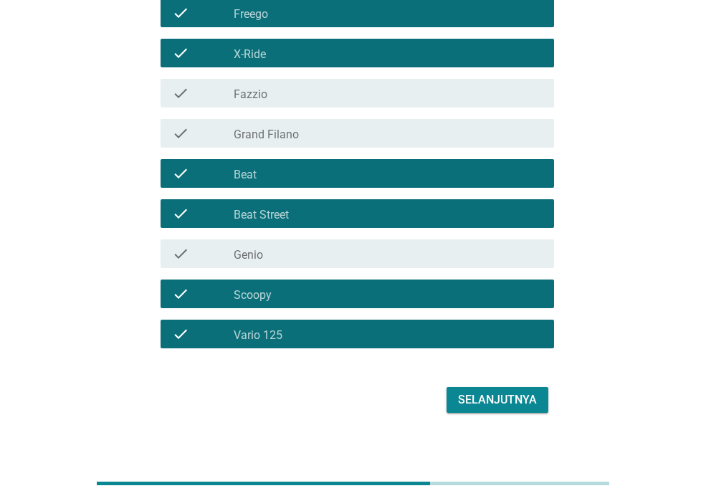
drag, startPoint x: 493, startPoint y: 369, endPoint x: 493, endPoint y: 379, distance: 9.3
click at [493, 370] on form "Pilihlah sepeda motor yang cocok dengan pernyataan dibawah ini (Jawaban bisa le…" at bounding box center [353, 61] width 402 height 712
click at [488, 390] on button "Selanjutnya" at bounding box center [498, 400] width 102 height 26
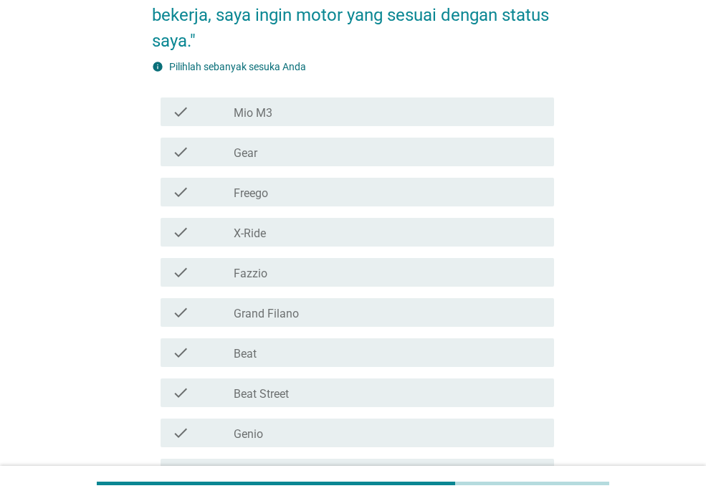
scroll to position [215, 0]
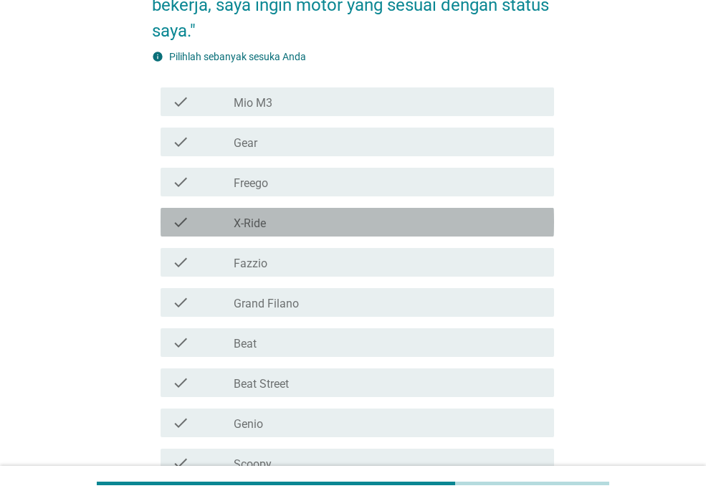
click at [335, 229] on div "check_box_outline_blank X-Ride" at bounding box center [388, 222] width 309 height 17
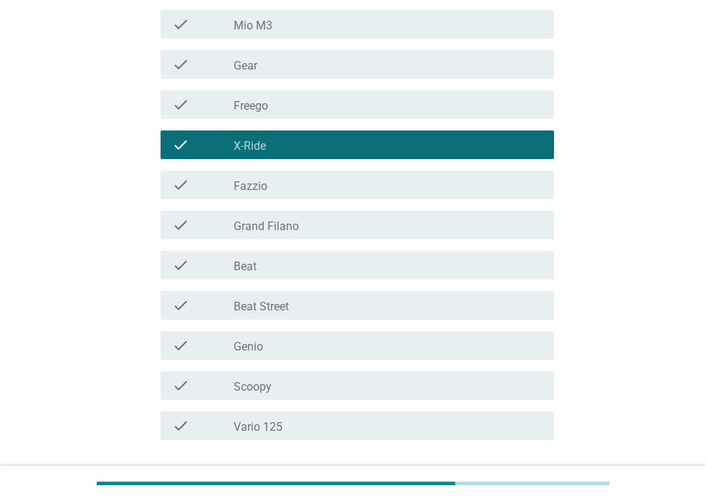
scroll to position [399, 0]
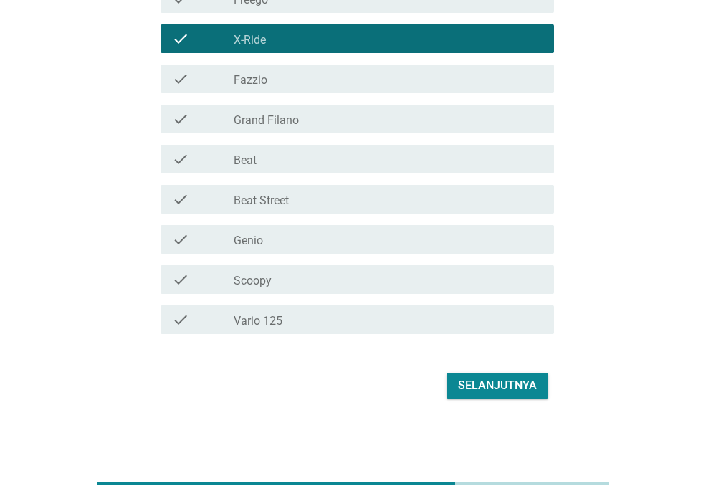
click at [346, 330] on div "check check_box_outline_blank Vario 125" at bounding box center [358, 319] width 394 height 29
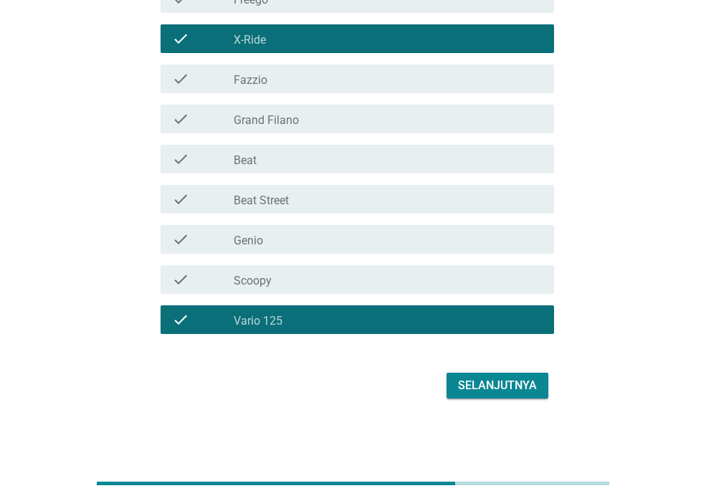
click at [314, 280] on div "check_box_outline_blank Scoopy" at bounding box center [388, 279] width 309 height 17
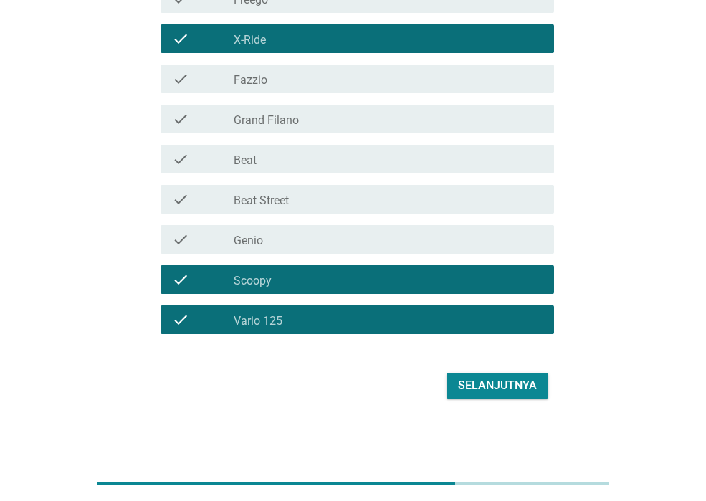
click at [337, 164] on div "check_box_outline_blank Beat" at bounding box center [388, 159] width 309 height 17
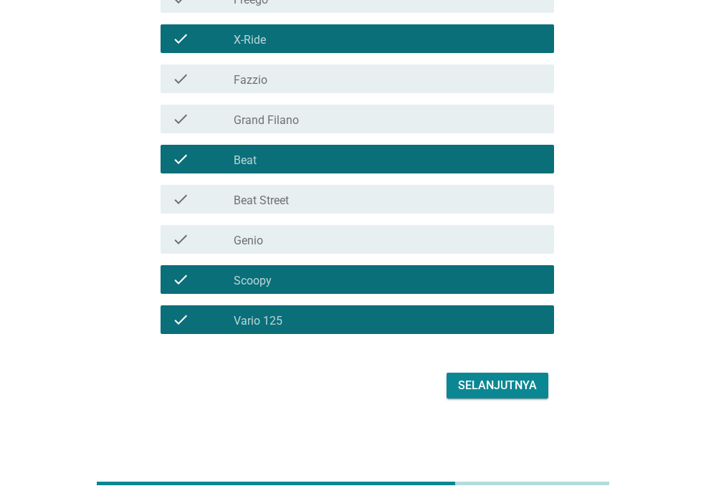
click at [508, 389] on div "Selanjutnya" at bounding box center [497, 385] width 79 height 17
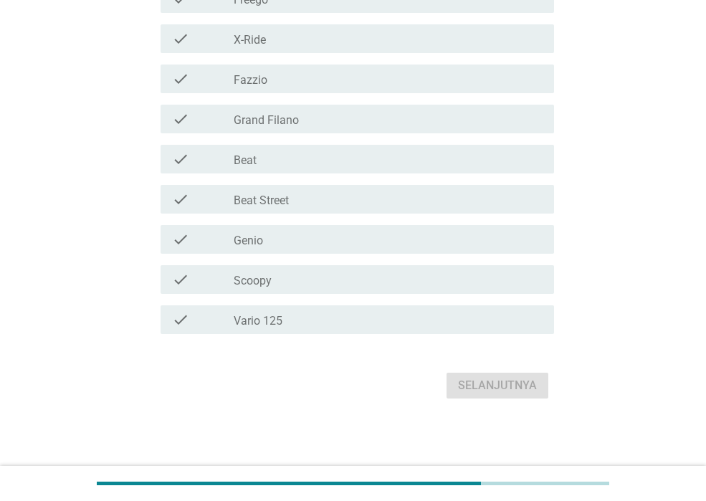
scroll to position [0, 0]
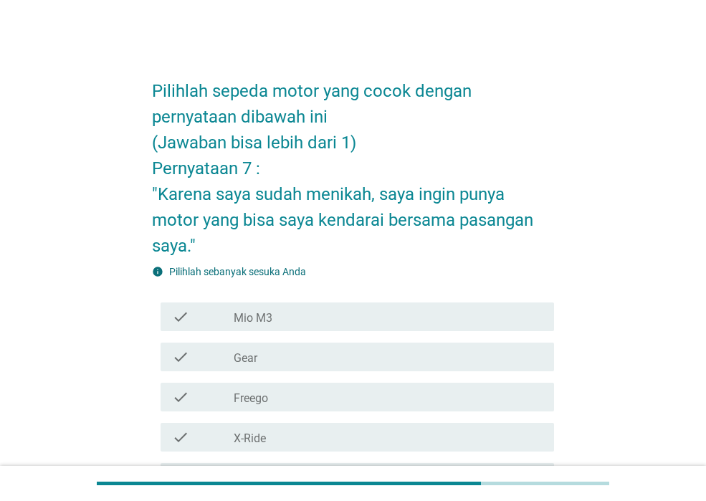
click at [346, 356] on div "check_box_outline_blank Gear" at bounding box center [388, 356] width 309 height 17
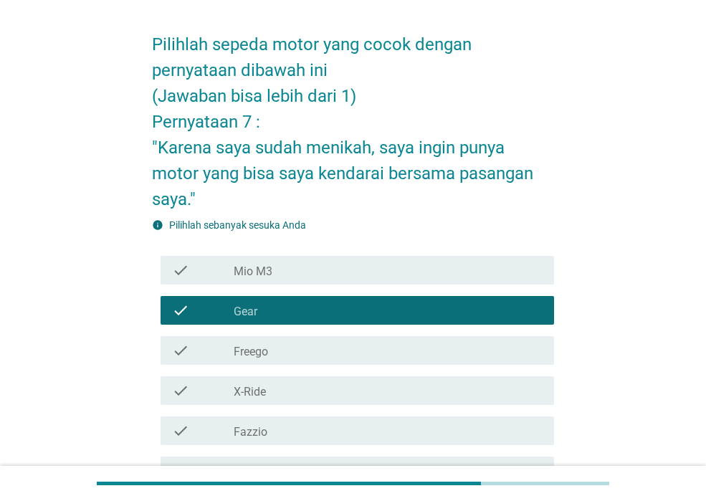
scroll to position [72, 0]
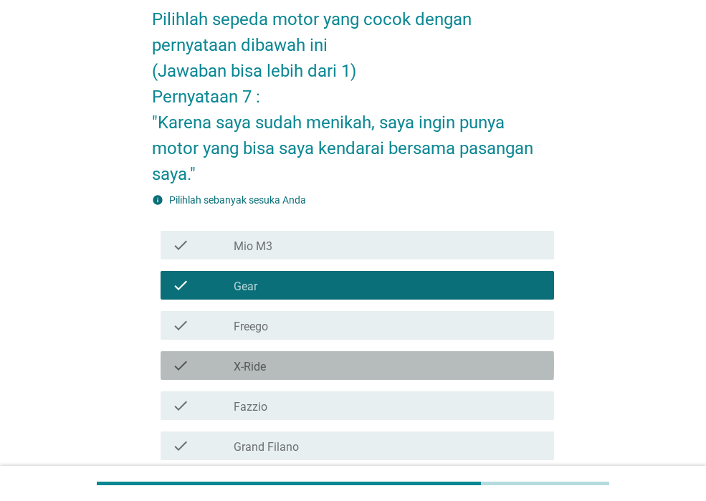
click at [343, 356] on div "check check_box_outline_blank X-Ride" at bounding box center [358, 365] width 394 height 29
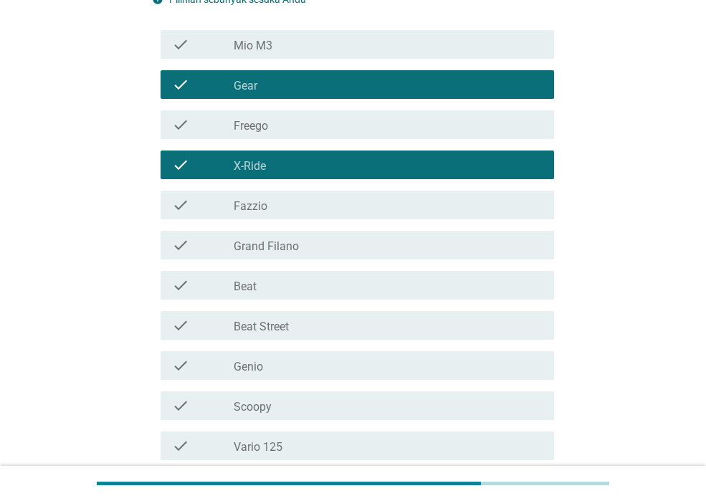
scroll to position [287, 0]
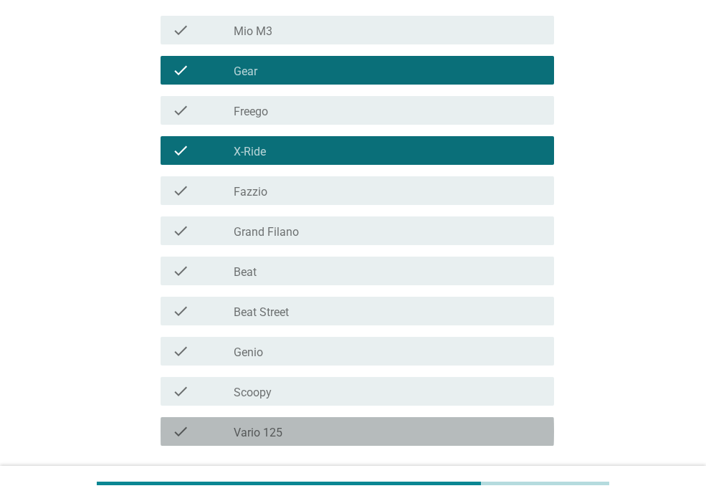
click at [370, 427] on div "check_box_outline_blank Vario 125" at bounding box center [388, 431] width 309 height 17
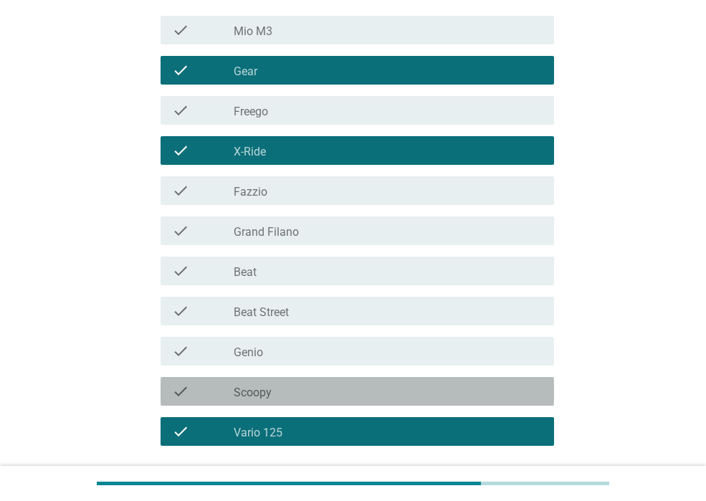
click at [352, 389] on div "check_box_outline_blank Scoopy" at bounding box center [388, 391] width 309 height 17
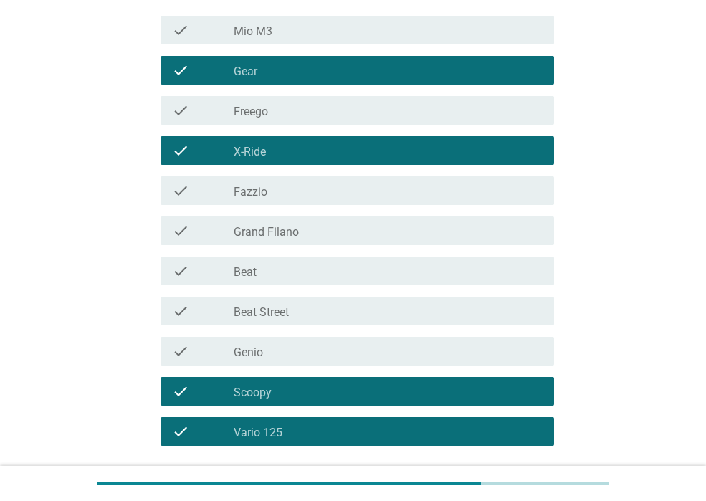
click at [378, 281] on div "check check_box_outline_blank Beat" at bounding box center [358, 271] width 394 height 29
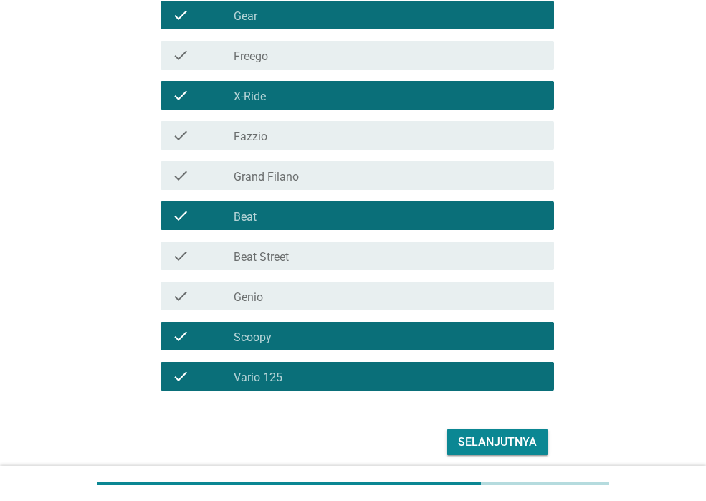
scroll to position [399, 0]
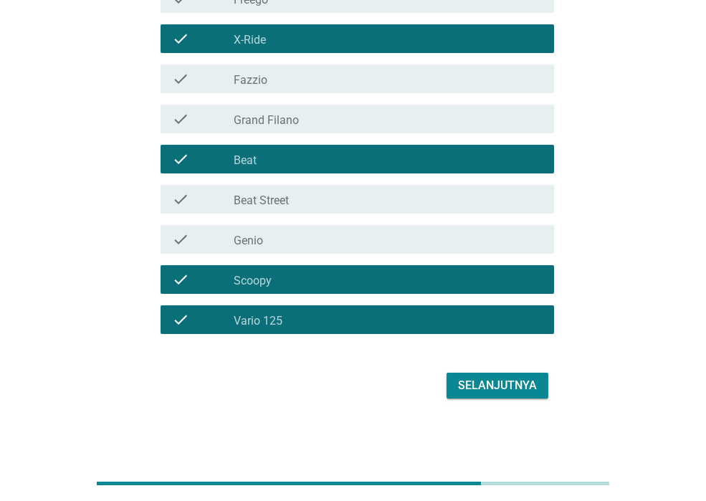
click at [500, 394] on button "Selanjutnya" at bounding box center [498, 386] width 102 height 26
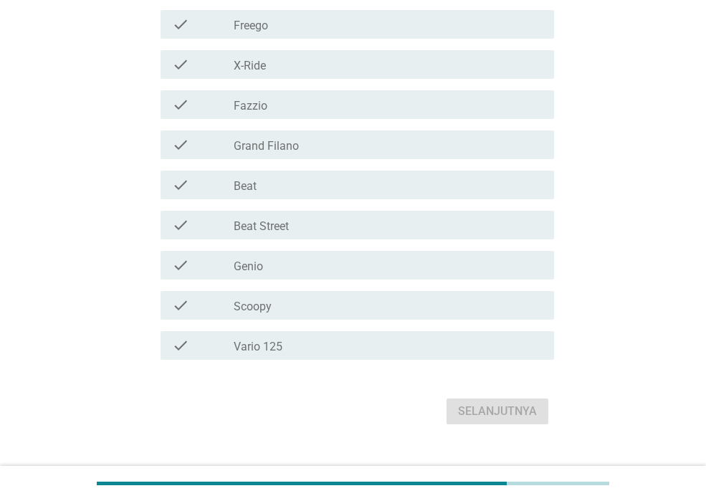
scroll to position [0, 0]
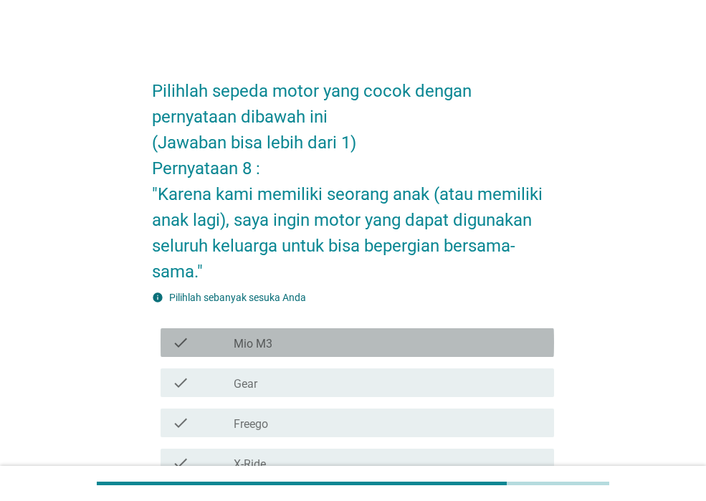
click at [499, 343] on div "check_box_outline_blank Mio M3" at bounding box center [388, 342] width 309 height 17
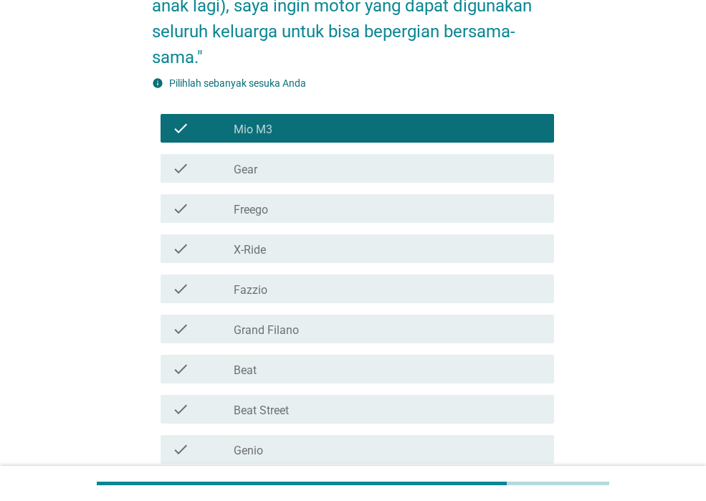
scroll to position [215, 0]
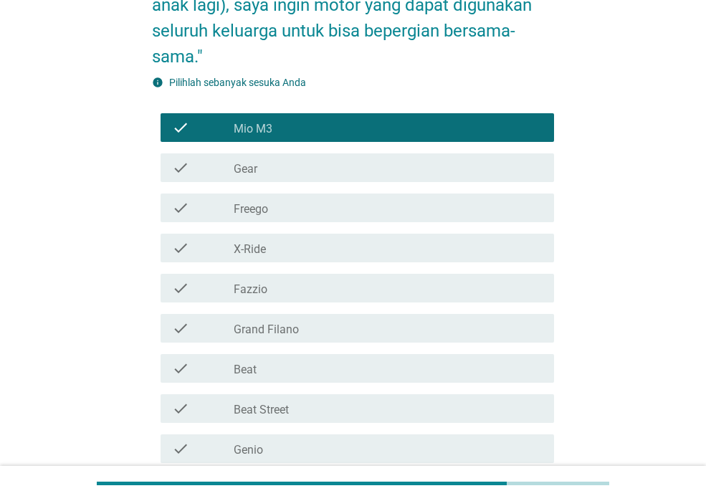
click at [297, 113] on div "check check_box_outline_blank Mio M3" at bounding box center [358, 127] width 394 height 29
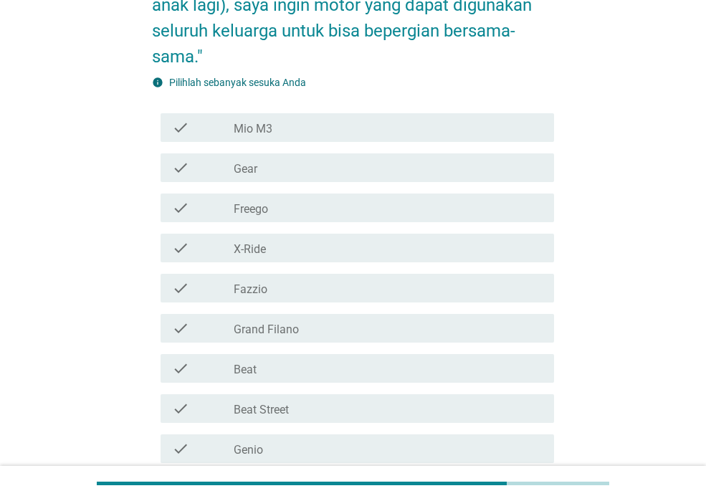
click at [303, 166] on div "check_box_outline_blank Gear" at bounding box center [388, 167] width 309 height 17
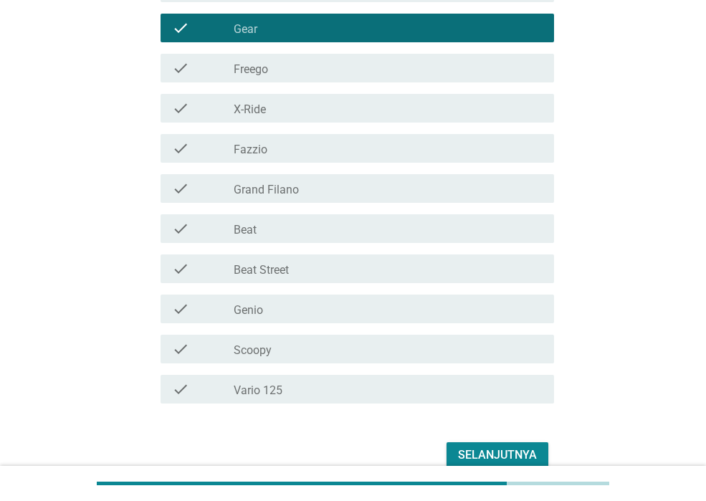
scroll to position [358, 0]
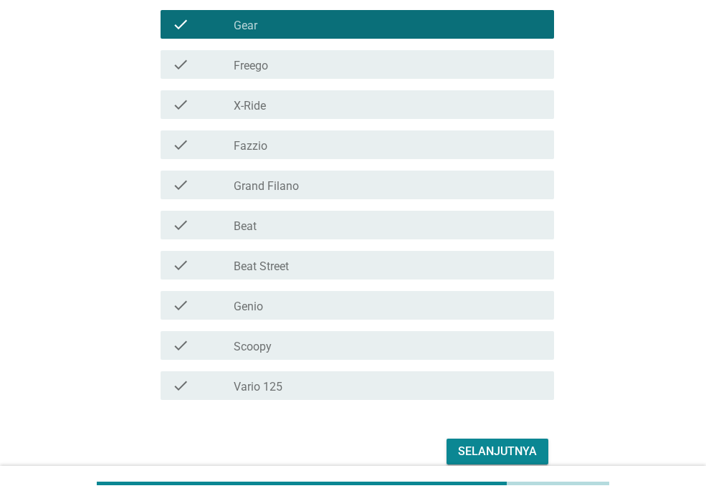
click at [351, 268] on div "check_box_outline_blank Beat Street" at bounding box center [388, 265] width 309 height 17
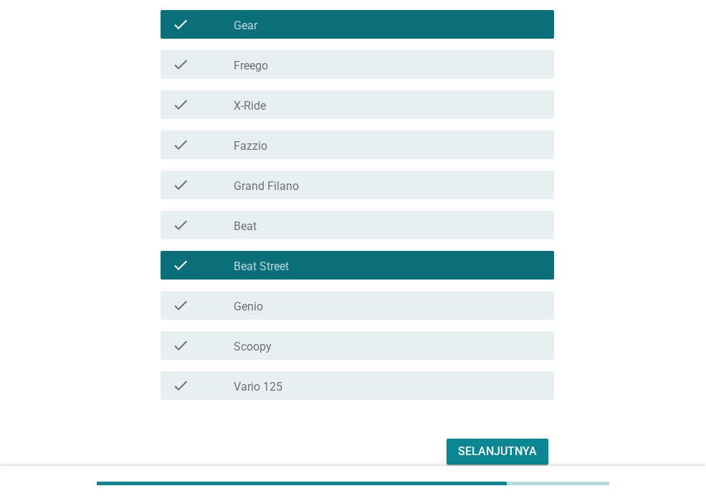
click at [333, 230] on div "check_box_outline_blank Beat" at bounding box center [388, 225] width 309 height 17
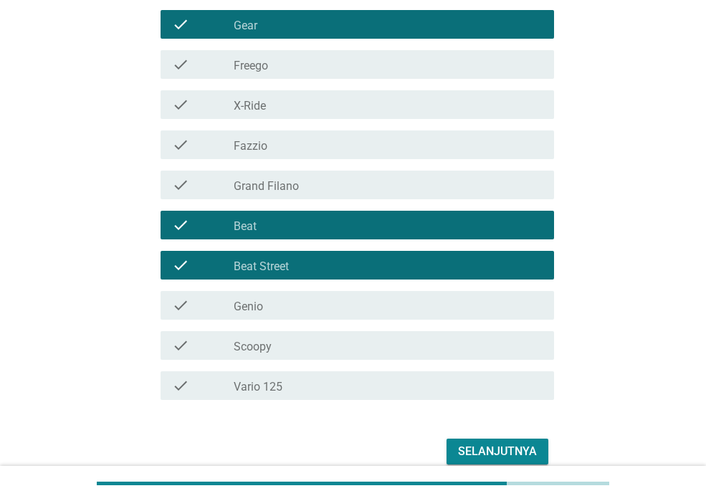
click at [336, 258] on div "check_box_outline_blank Beat Street" at bounding box center [388, 265] width 309 height 17
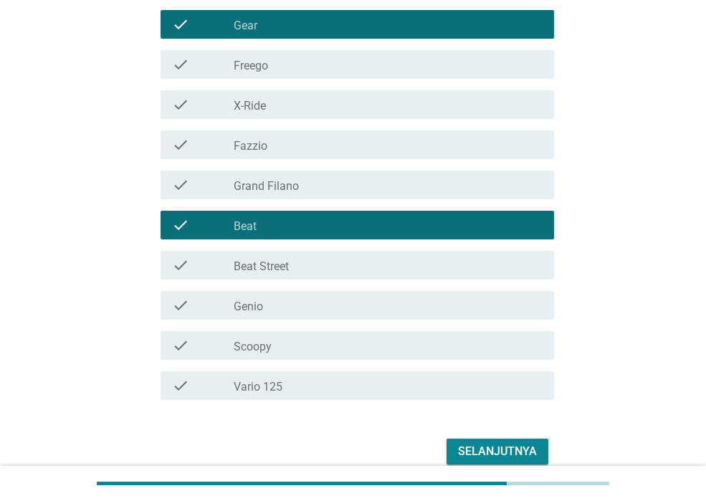
click at [327, 344] on div "check_box_outline_blank Scoopy" at bounding box center [388, 345] width 309 height 17
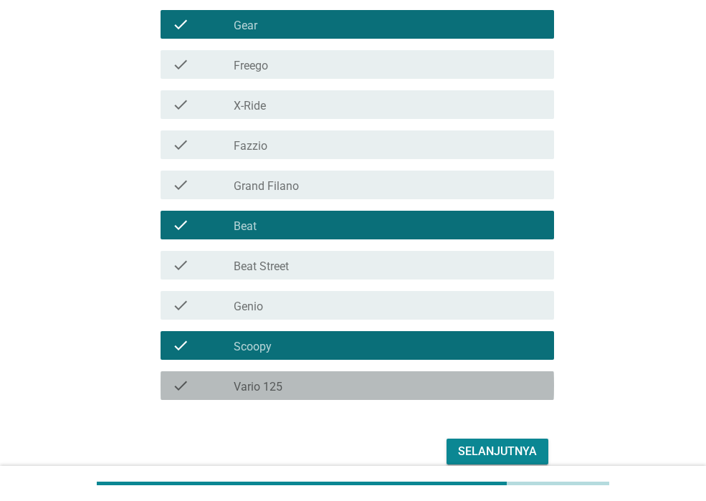
click at [332, 391] on div "check_box_outline_blank Vario 125" at bounding box center [388, 385] width 309 height 17
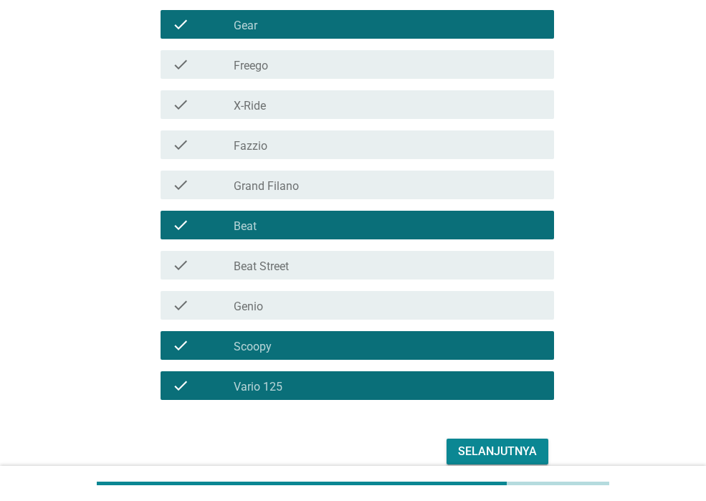
click at [490, 452] on div "Selanjutnya" at bounding box center [497, 451] width 79 height 17
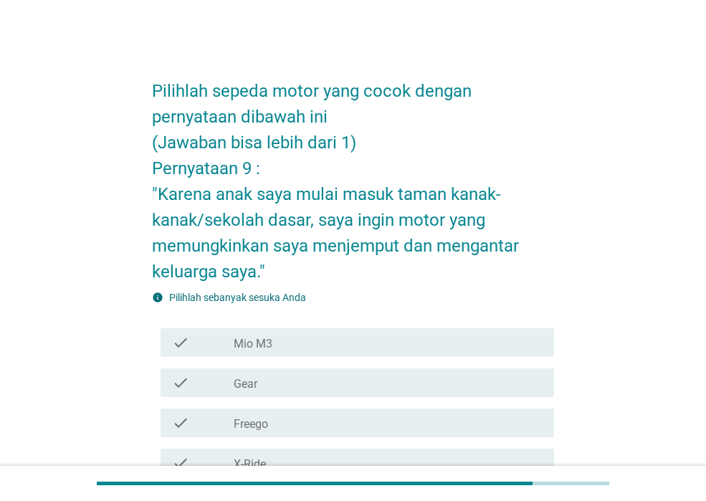
scroll to position [215, 0]
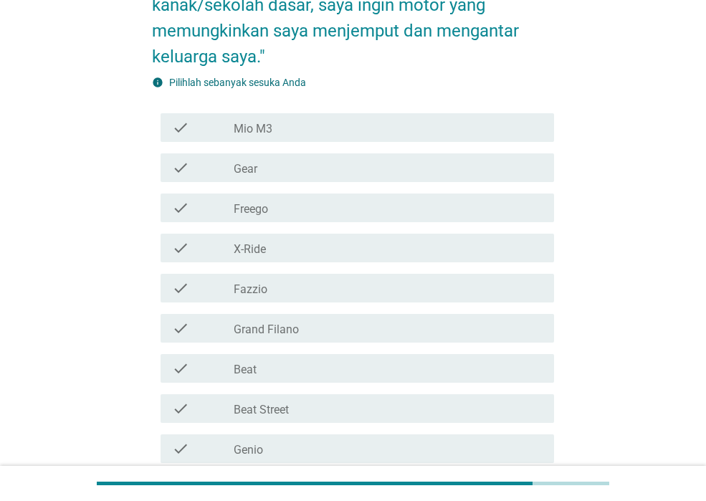
click at [296, 167] on div "check_box_outline_blank Gear" at bounding box center [388, 167] width 309 height 17
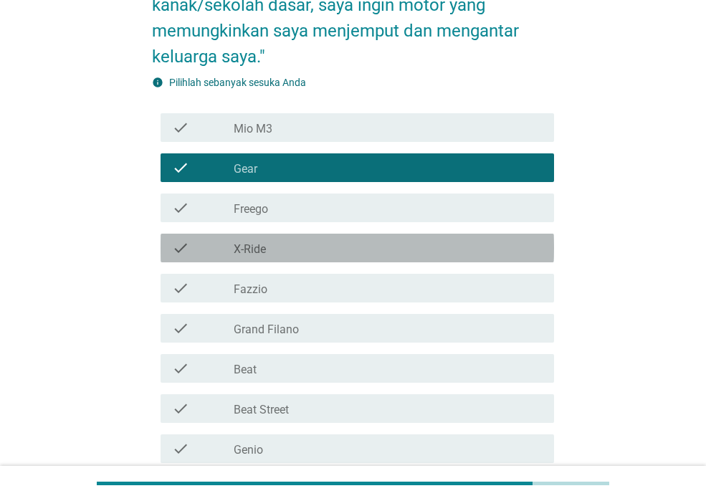
click at [300, 246] on div "check_box_outline_blank X-Ride" at bounding box center [388, 247] width 309 height 17
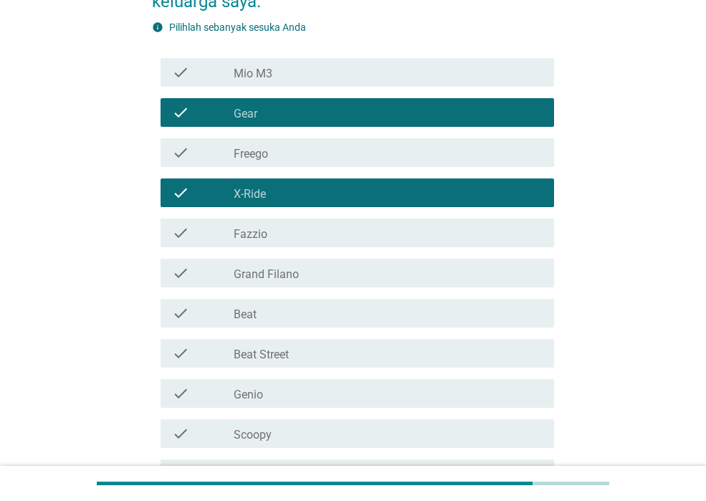
scroll to position [287, 0]
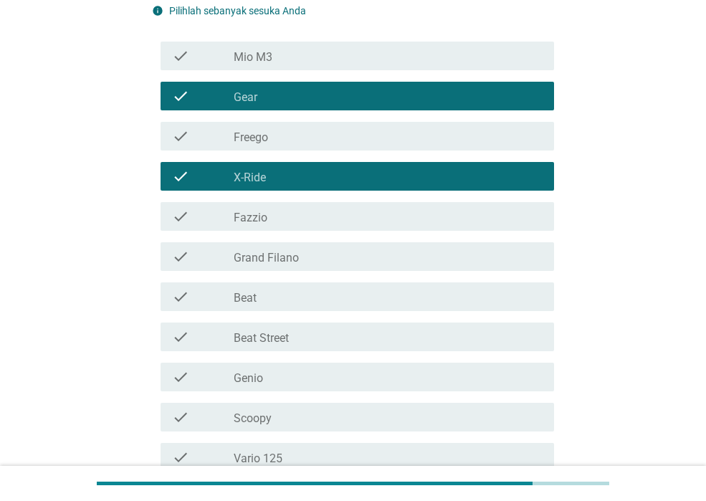
click at [301, 209] on div "check_box_outline_blank Fazzio" at bounding box center [388, 216] width 309 height 17
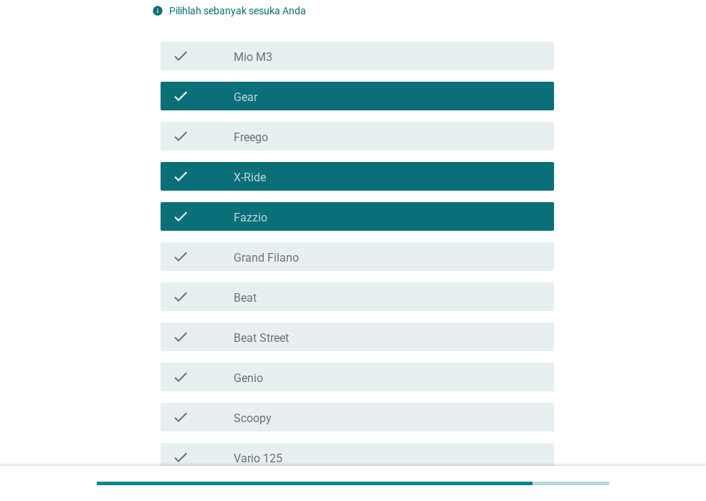
click at [308, 252] on div "check_box_outline_blank Grand Filano" at bounding box center [388, 256] width 309 height 17
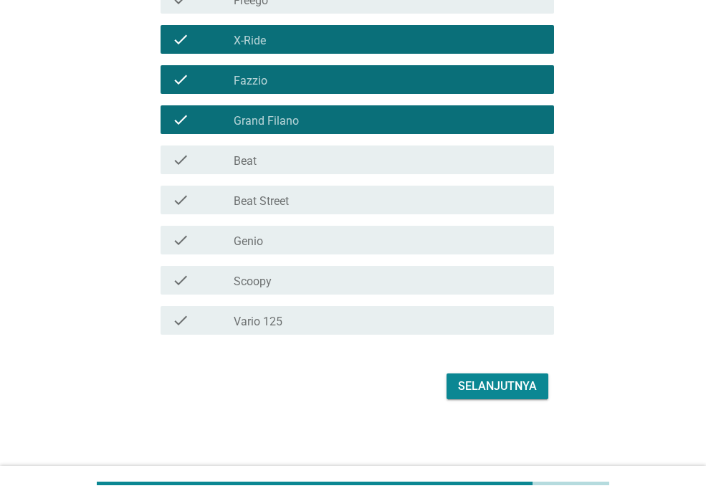
scroll to position [424, 0]
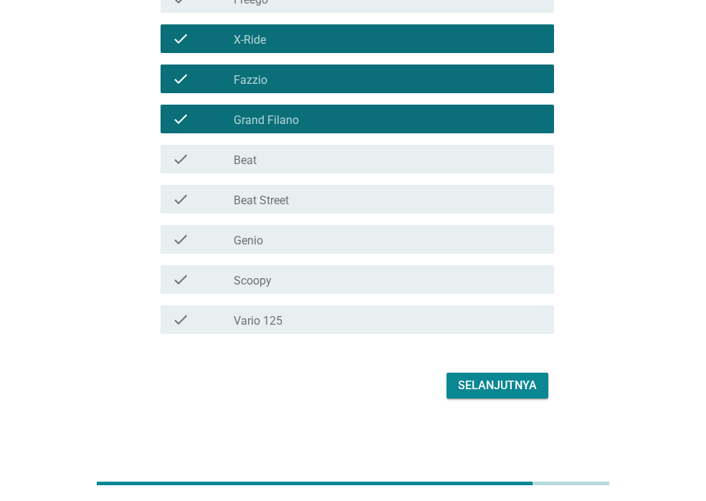
click at [310, 173] on div "check check_box_outline_blank Beat" at bounding box center [353, 159] width 402 height 40
drag, startPoint x: 310, startPoint y: 199, endPoint x: 301, endPoint y: 163, distance: 36.2
click at [309, 197] on div "check_box_outline_blank Beat Street" at bounding box center [388, 199] width 309 height 17
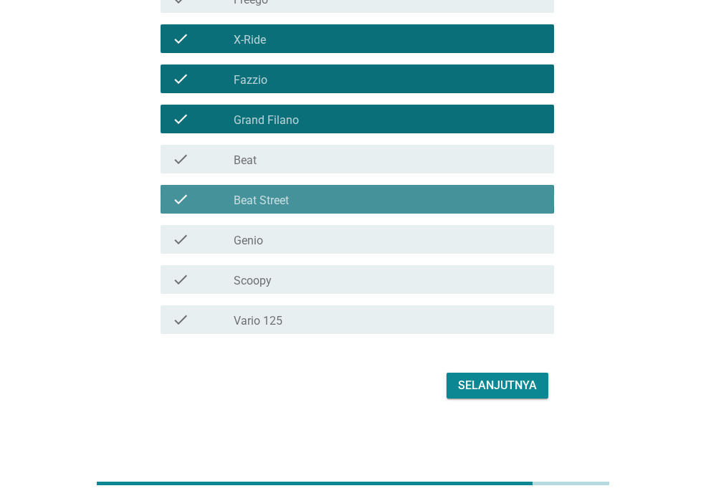
click at [299, 161] on div "check_box_outline_blank Beat" at bounding box center [388, 159] width 309 height 17
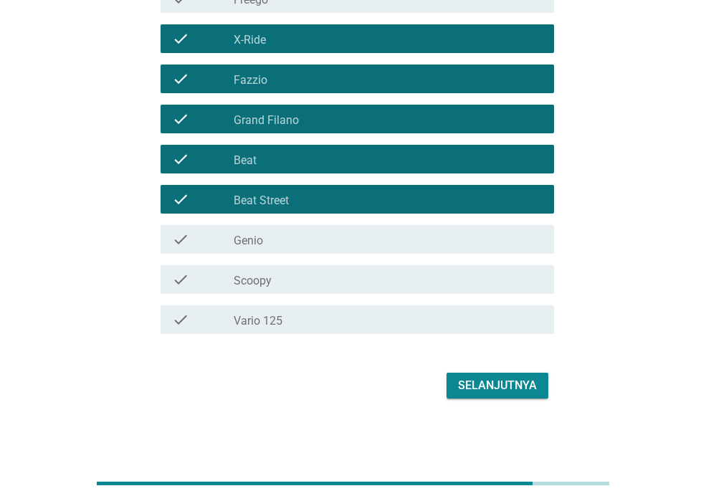
click at [323, 302] on div "check check_box_outline_blank Vario 125" at bounding box center [353, 320] width 402 height 40
click at [330, 313] on div "check_box_outline_blank Vario 125" at bounding box center [388, 319] width 309 height 17
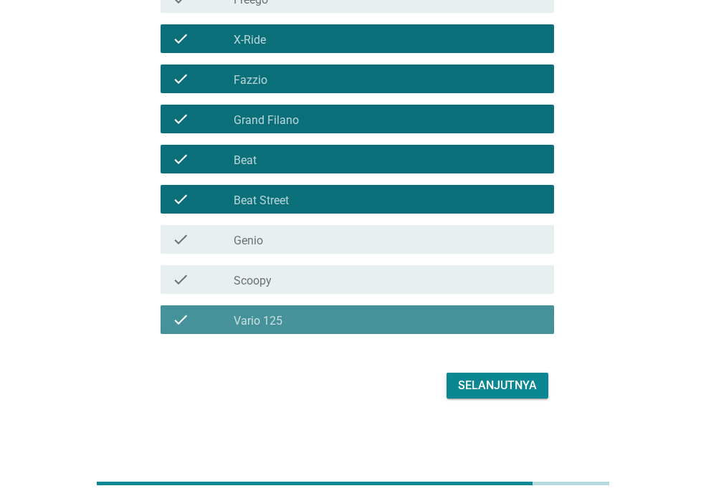
click at [328, 286] on div "check_box_outline_blank Scoopy" at bounding box center [388, 279] width 309 height 17
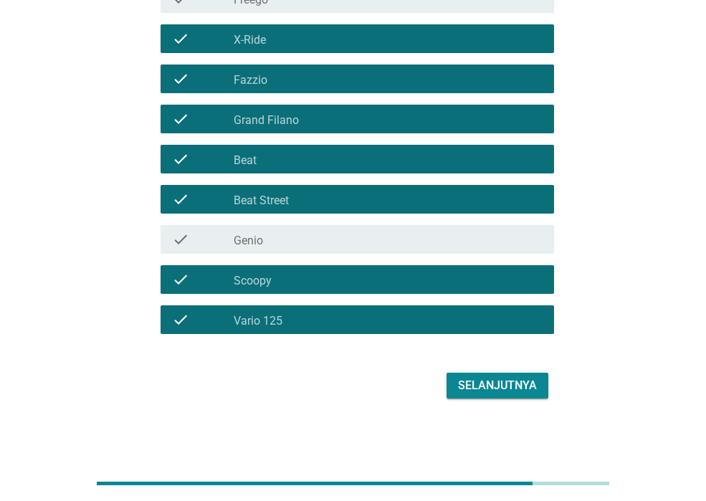
click at [481, 362] on form "Pilihlah sepeda motor yang cocok dengan pernyataan dibawah ini (Jawaban bisa le…" at bounding box center [353, 20] width 402 height 763
click at [478, 387] on div "Selanjutnya" at bounding box center [497, 385] width 79 height 17
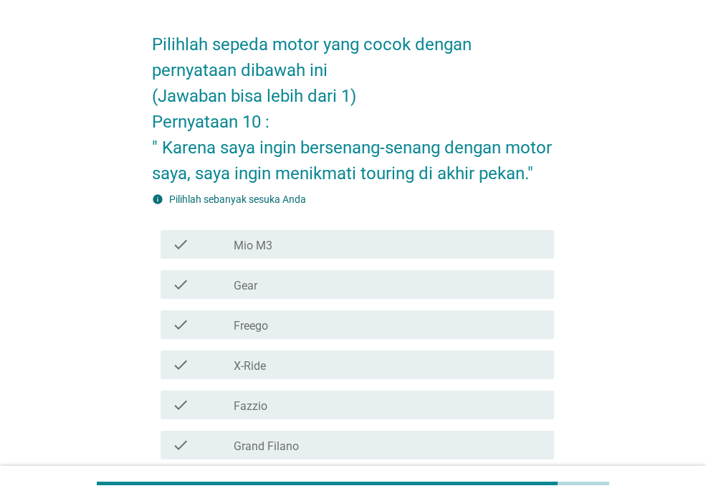
scroll to position [72, 0]
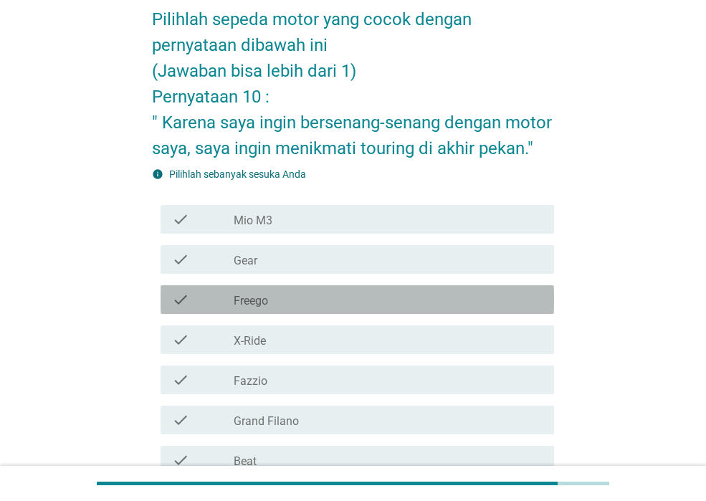
click at [327, 296] on div "check_box_outline_blank Freego" at bounding box center [388, 299] width 309 height 17
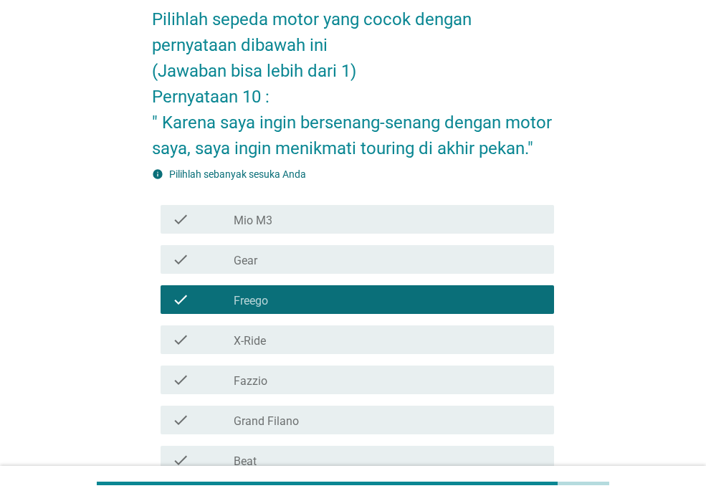
click at [324, 295] on div "check_box_outline_blank Freego" at bounding box center [388, 299] width 309 height 17
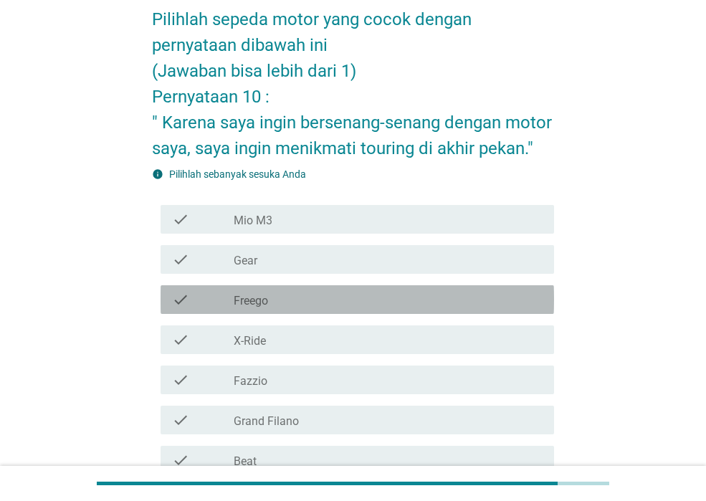
click at [322, 326] on div "check check_box_outline_blank X-Ride" at bounding box center [358, 339] width 394 height 29
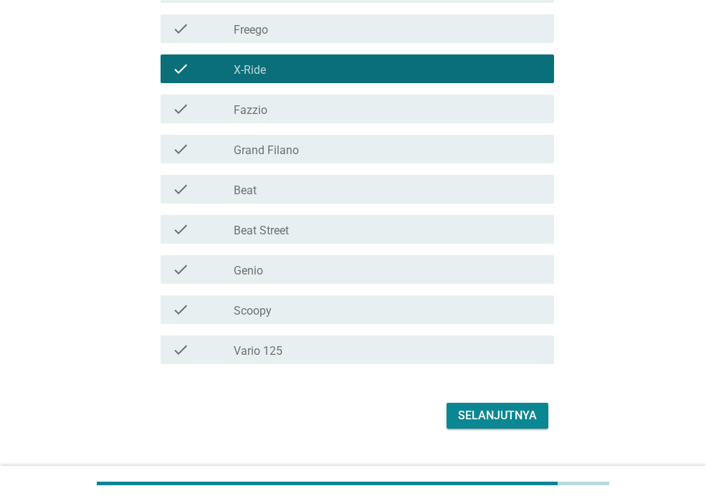
scroll to position [373, 0]
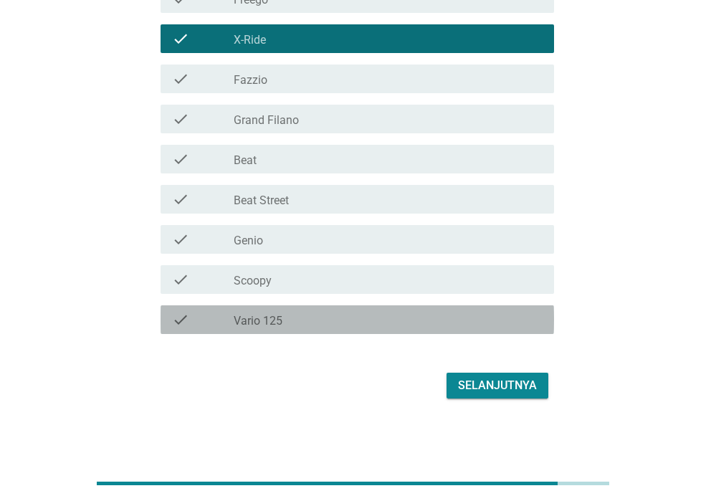
click at [323, 316] on div "check_box_outline_blank Vario 125" at bounding box center [388, 319] width 309 height 17
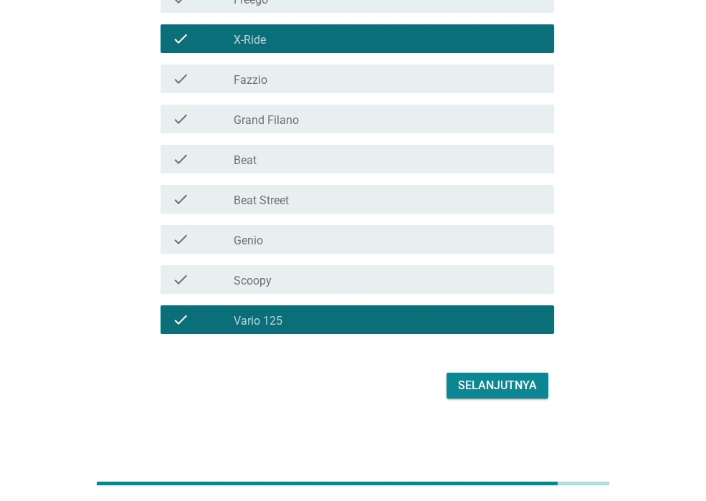
click at [292, 173] on div "check check_box_outline_blank Beat" at bounding box center [358, 159] width 394 height 29
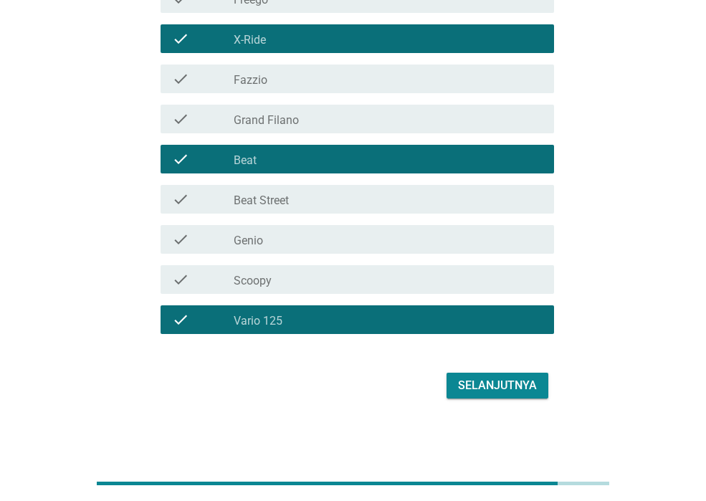
click at [497, 377] on div "Selanjutnya" at bounding box center [497, 385] width 79 height 17
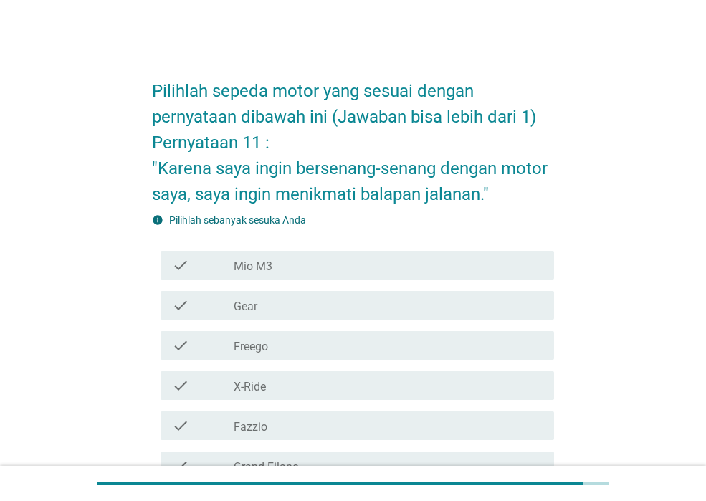
scroll to position [72, 0]
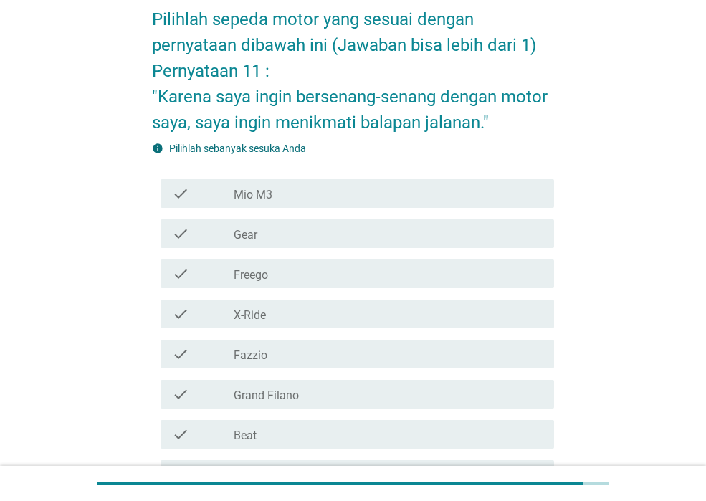
click at [344, 274] on div "check_box_outline_blank Freego" at bounding box center [388, 273] width 309 height 17
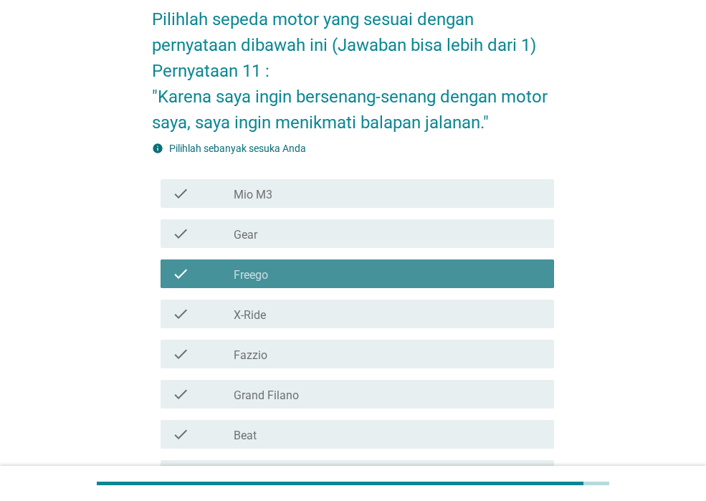
drag, startPoint x: 343, startPoint y: 278, endPoint x: 348, endPoint y: 305, distance: 27.1
click at [341, 278] on div "check_box_outline_blank Freego" at bounding box center [388, 273] width 309 height 17
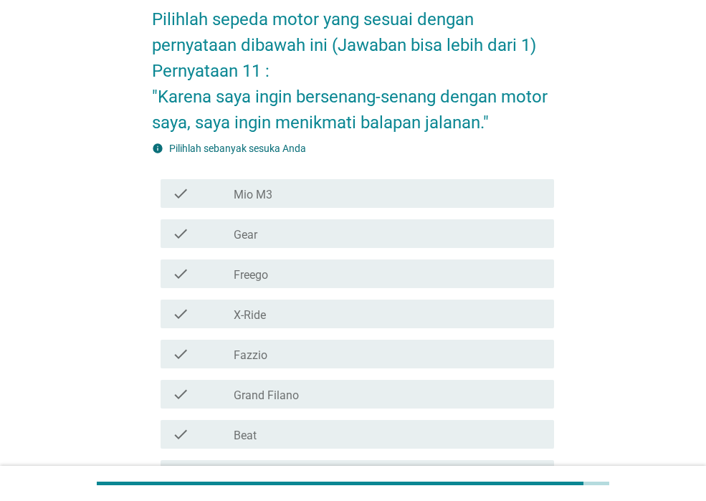
drag, startPoint x: 348, startPoint y: 307, endPoint x: 352, endPoint y: 298, distance: 9.3
click at [349, 308] on div "check_box_outline_blank X-Ride" at bounding box center [388, 313] width 309 height 17
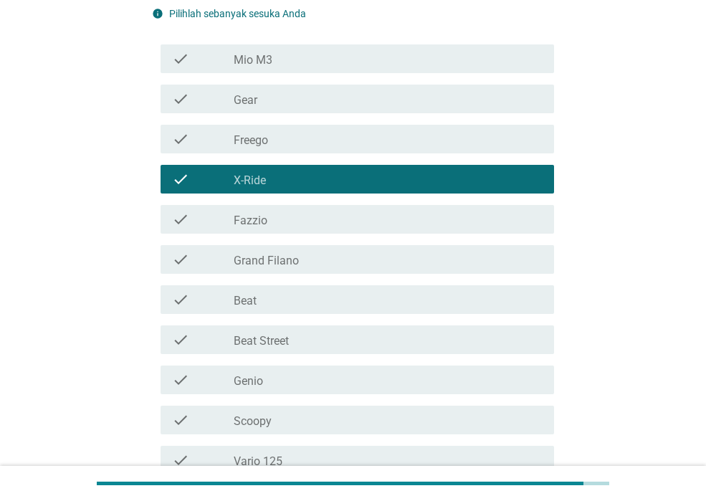
scroll to position [347, 0]
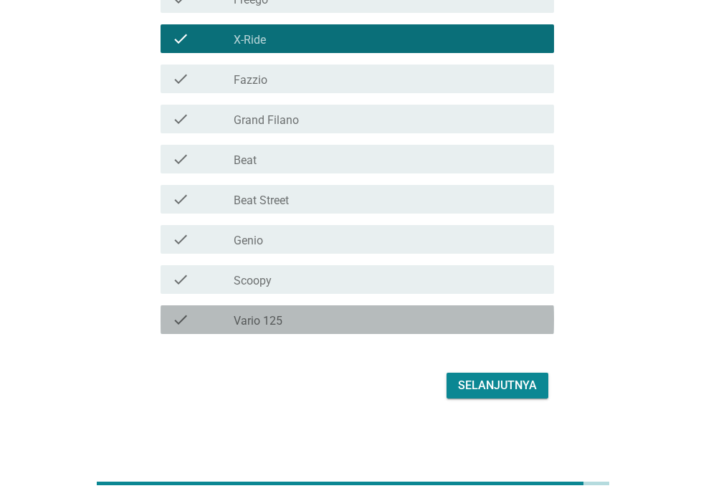
click at [321, 317] on div "check_box_outline_blank Vario 125" at bounding box center [388, 319] width 309 height 17
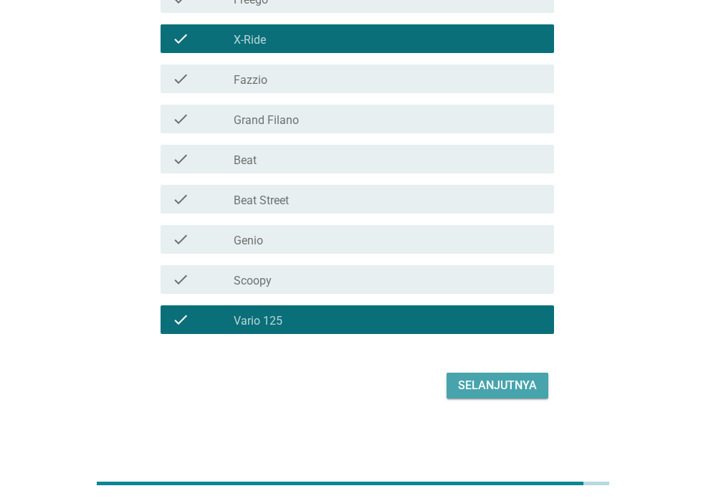
click at [511, 390] on div "Selanjutnya" at bounding box center [497, 385] width 79 height 17
